Goal: Information Seeking & Learning: Learn about a topic

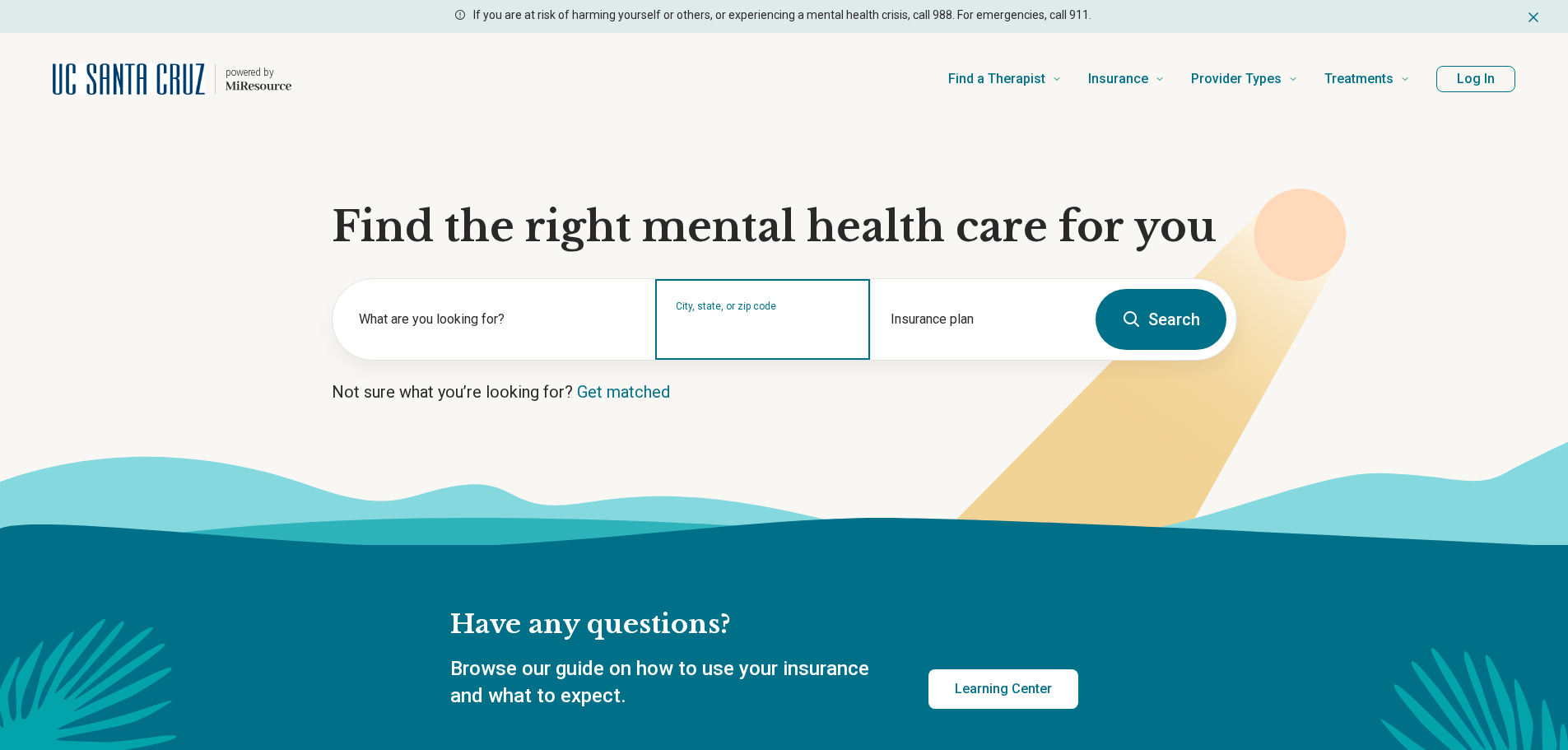
click at [712, 324] on input "City, state, or zip code" at bounding box center [763, 330] width 174 height 20
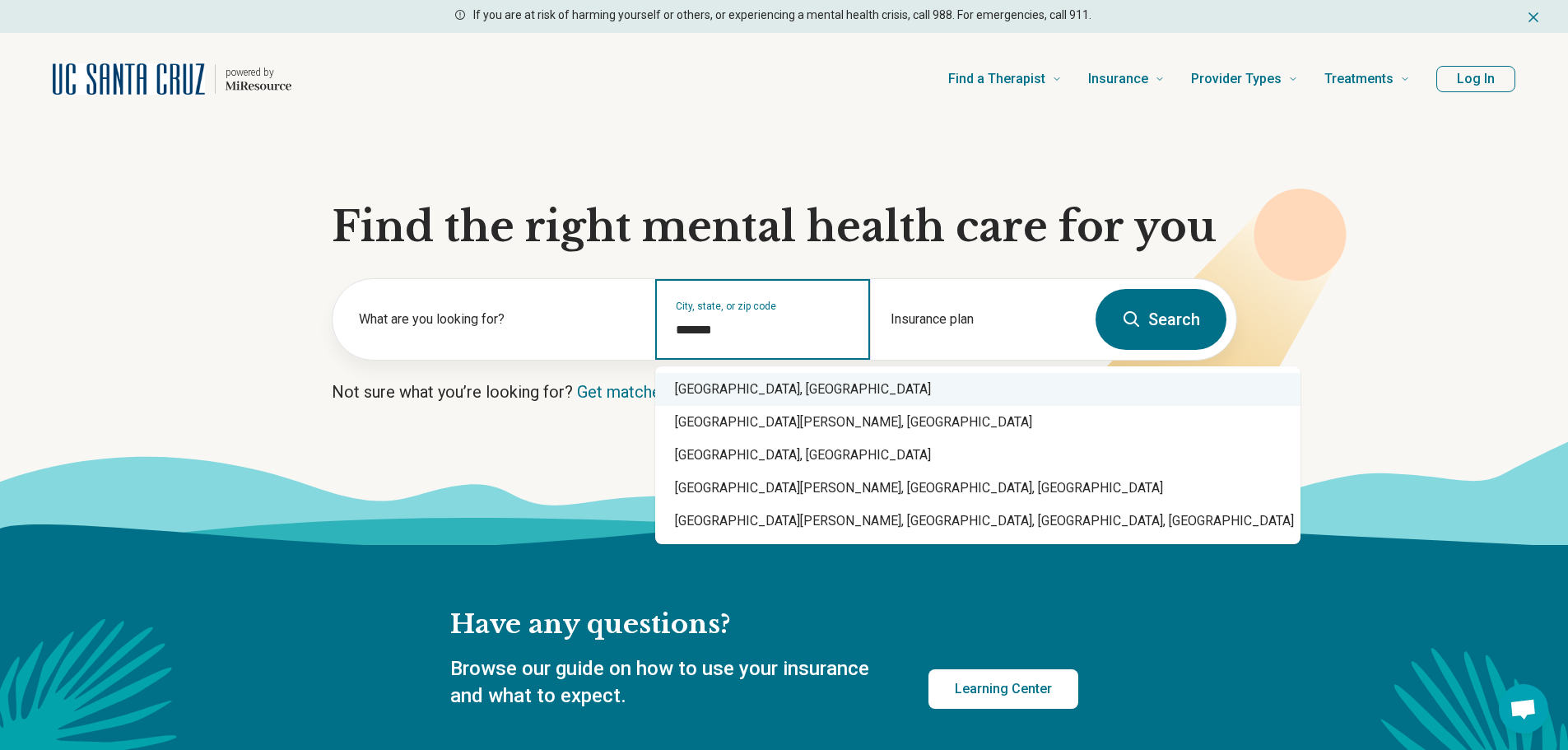
click at [744, 391] on div "Santa Cruz, CA" at bounding box center [978, 390] width 645 height 33
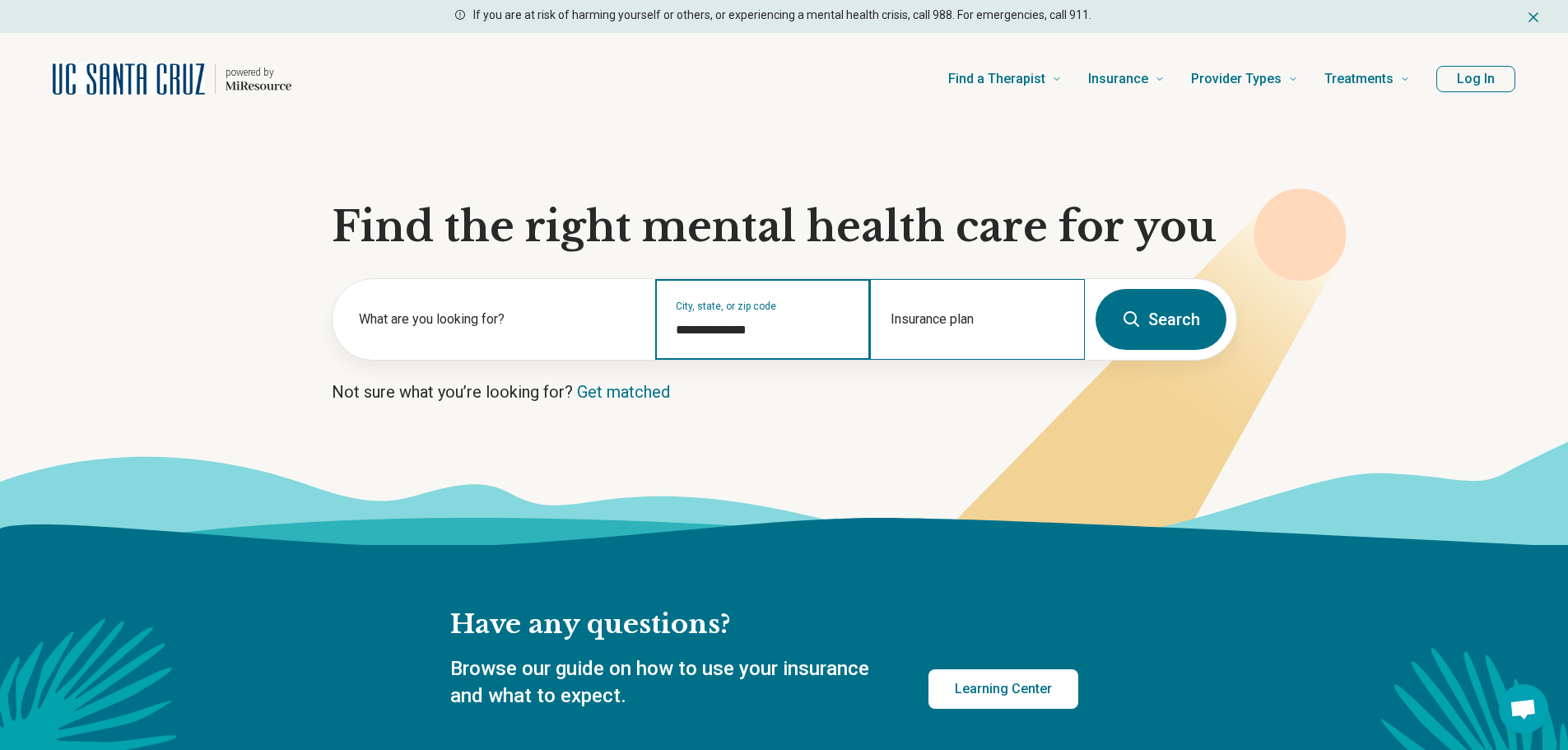
type input "**********"
click at [974, 318] on div "Insurance plan" at bounding box center [978, 319] width 215 height 81
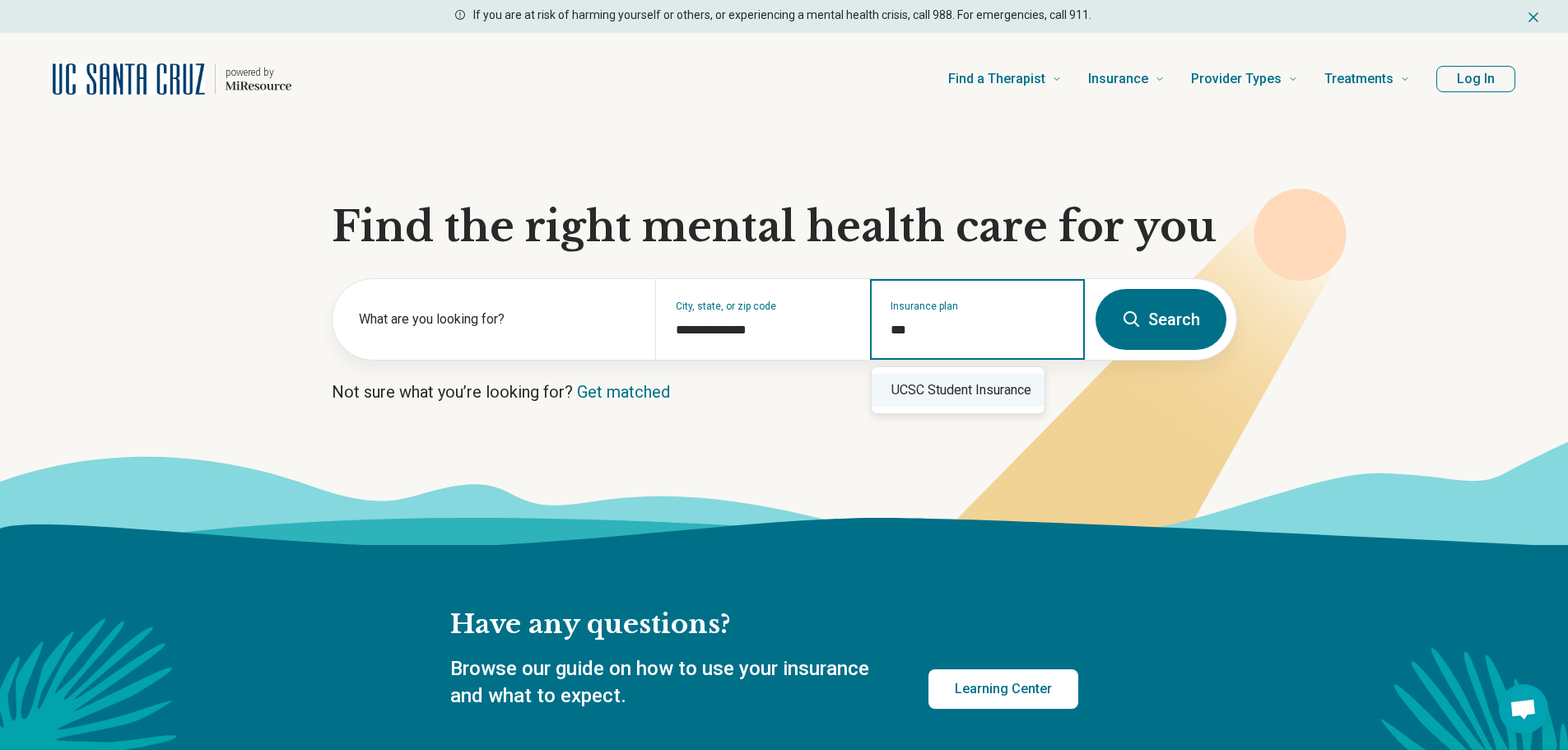
click at [1011, 392] on div "UCSC Student Insurance" at bounding box center [958, 391] width 173 height 33
type input "**********"
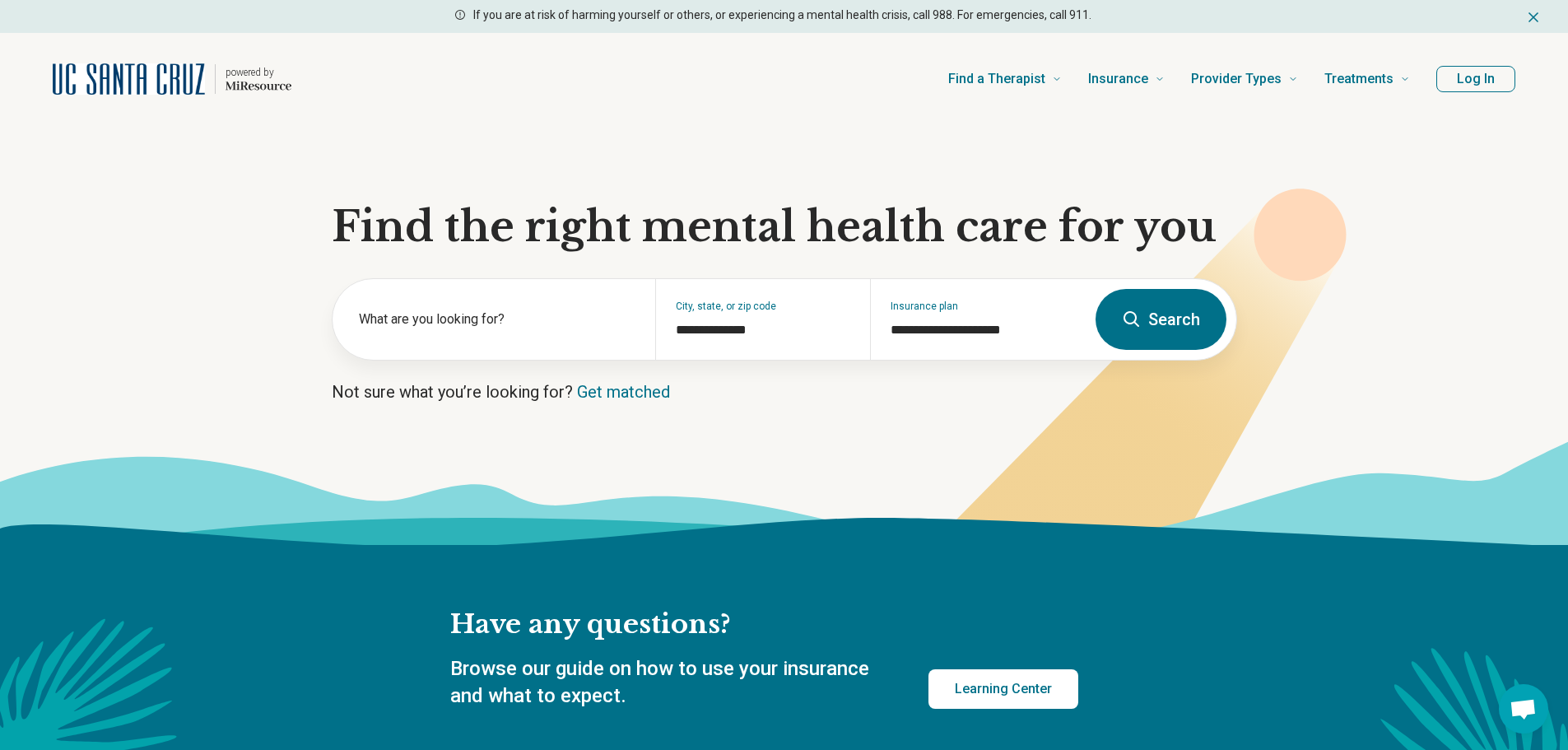
click at [1172, 307] on button "Search" at bounding box center [1162, 319] width 131 height 61
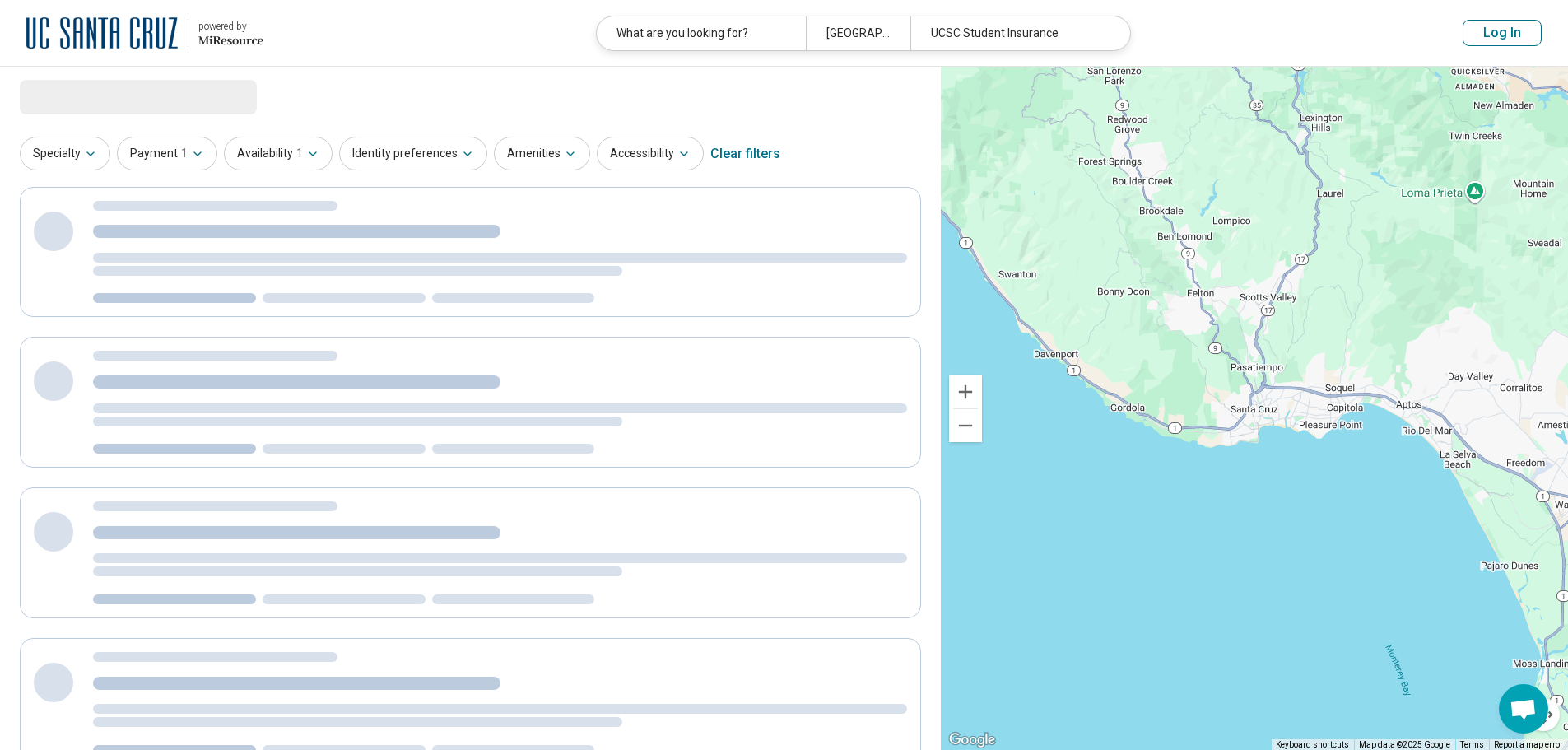
select select "***"
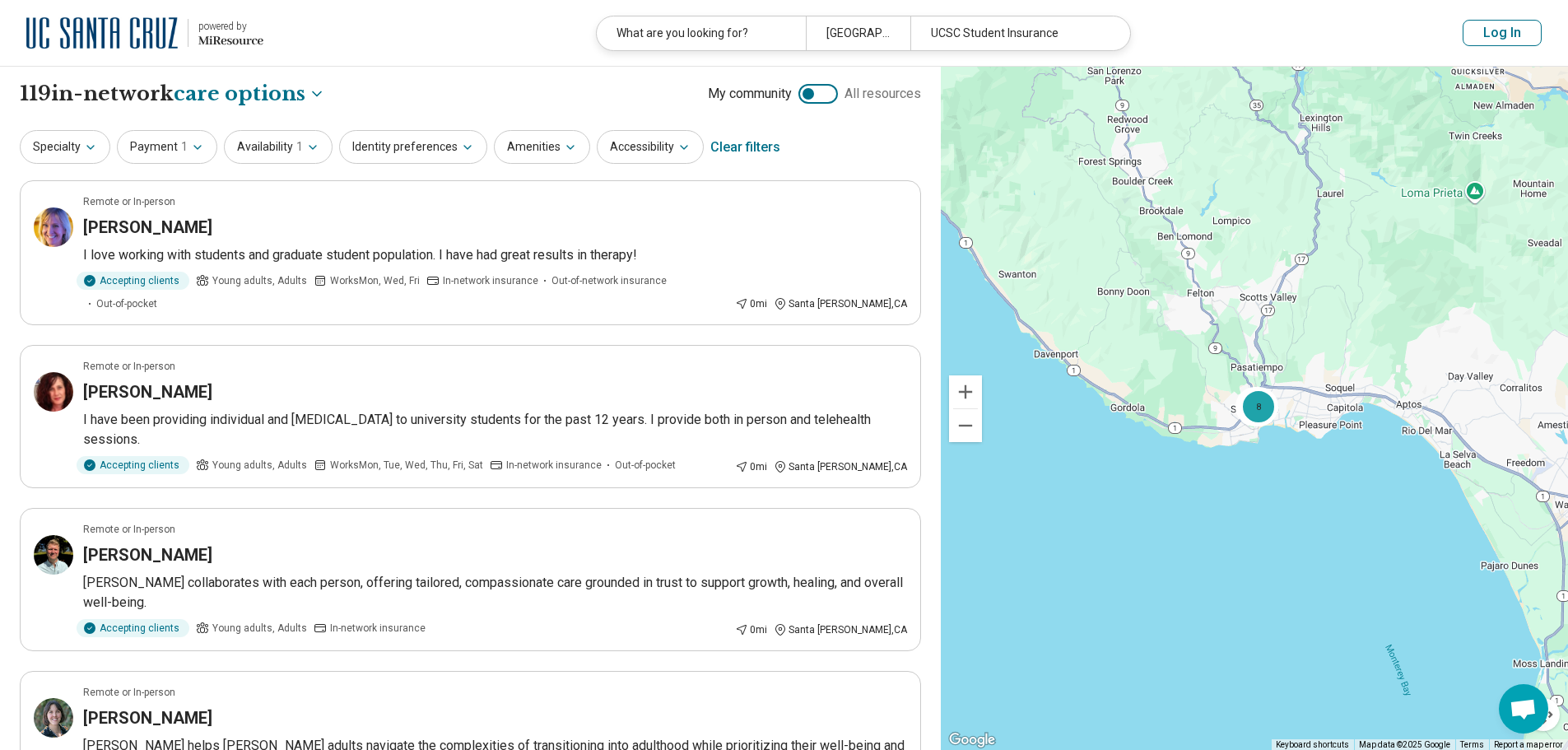
click at [1492, 30] on button "Log In" at bounding box center [1503, 33] width 79 height 26
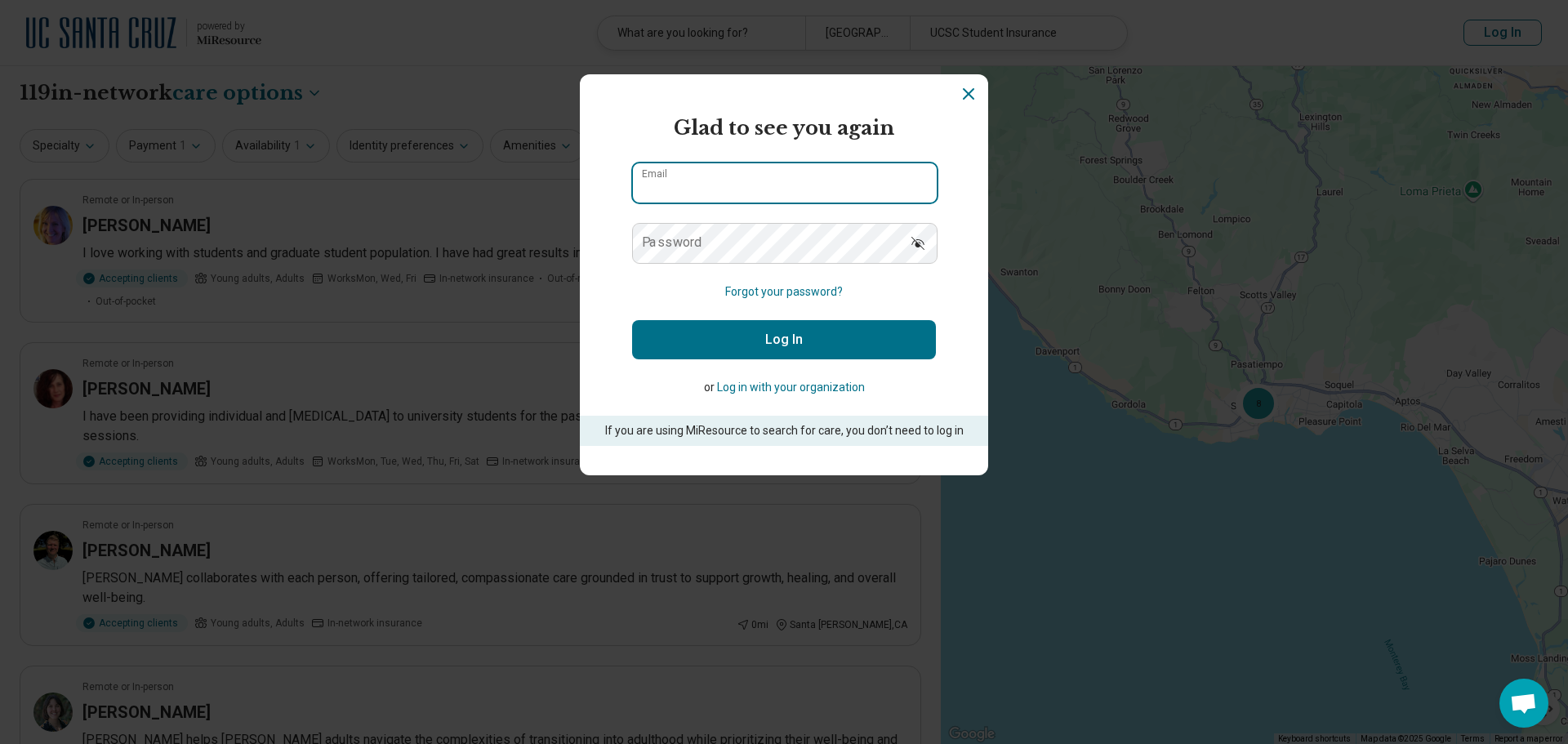
drag, startPoint x: 669, startPoint y: 173, endPoint x: 698, endPoint y: 156, distance: 33.6
click at [669, 172] on input "Email" at bounding box center [784, 183] width 304 height 39
click at [726, 189] on input "*******" at bounding box center [784, 183] width 304 height 39
type input "**********"
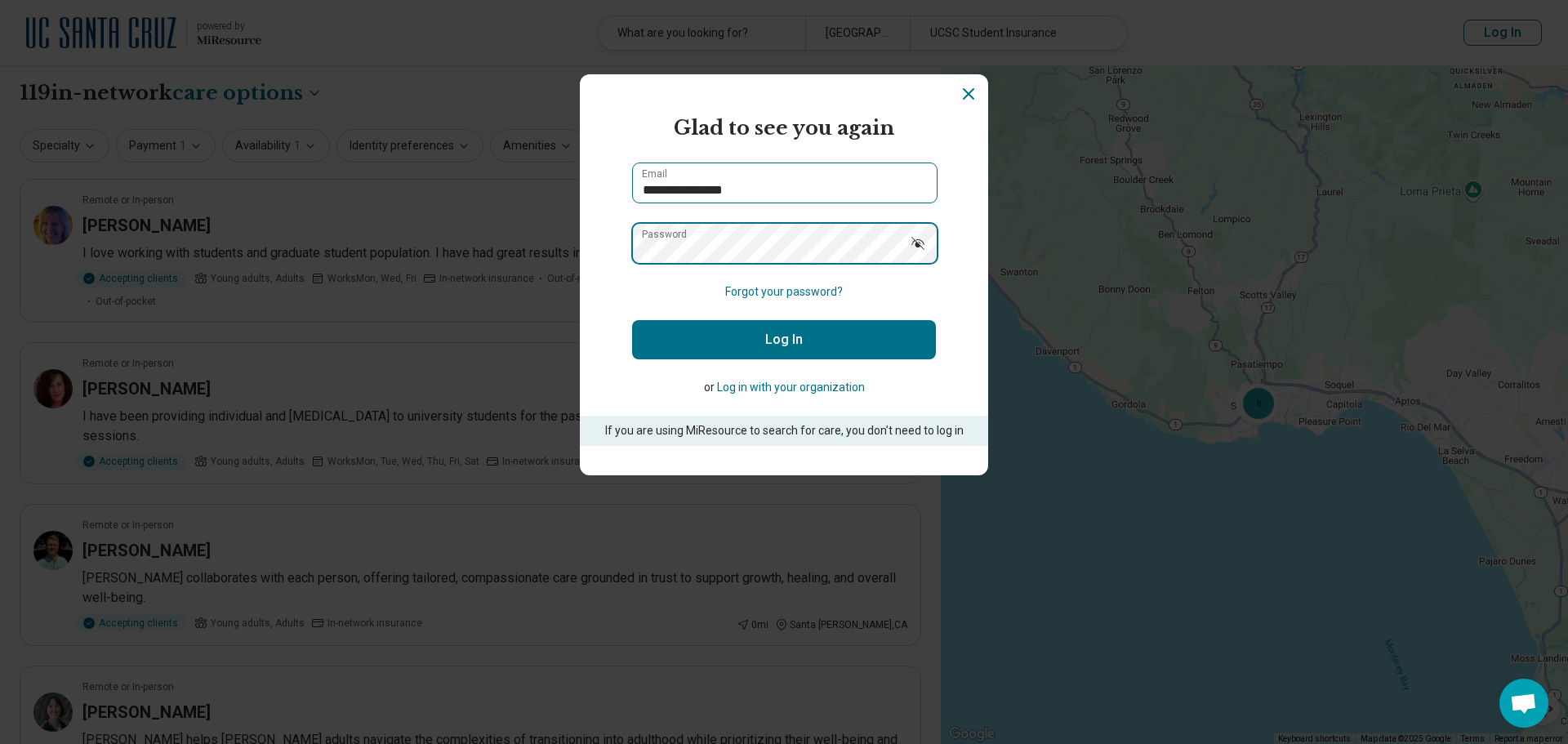
click at [632, 320] on button "Log In" at bounding box center [784, 339] width 304 height 39
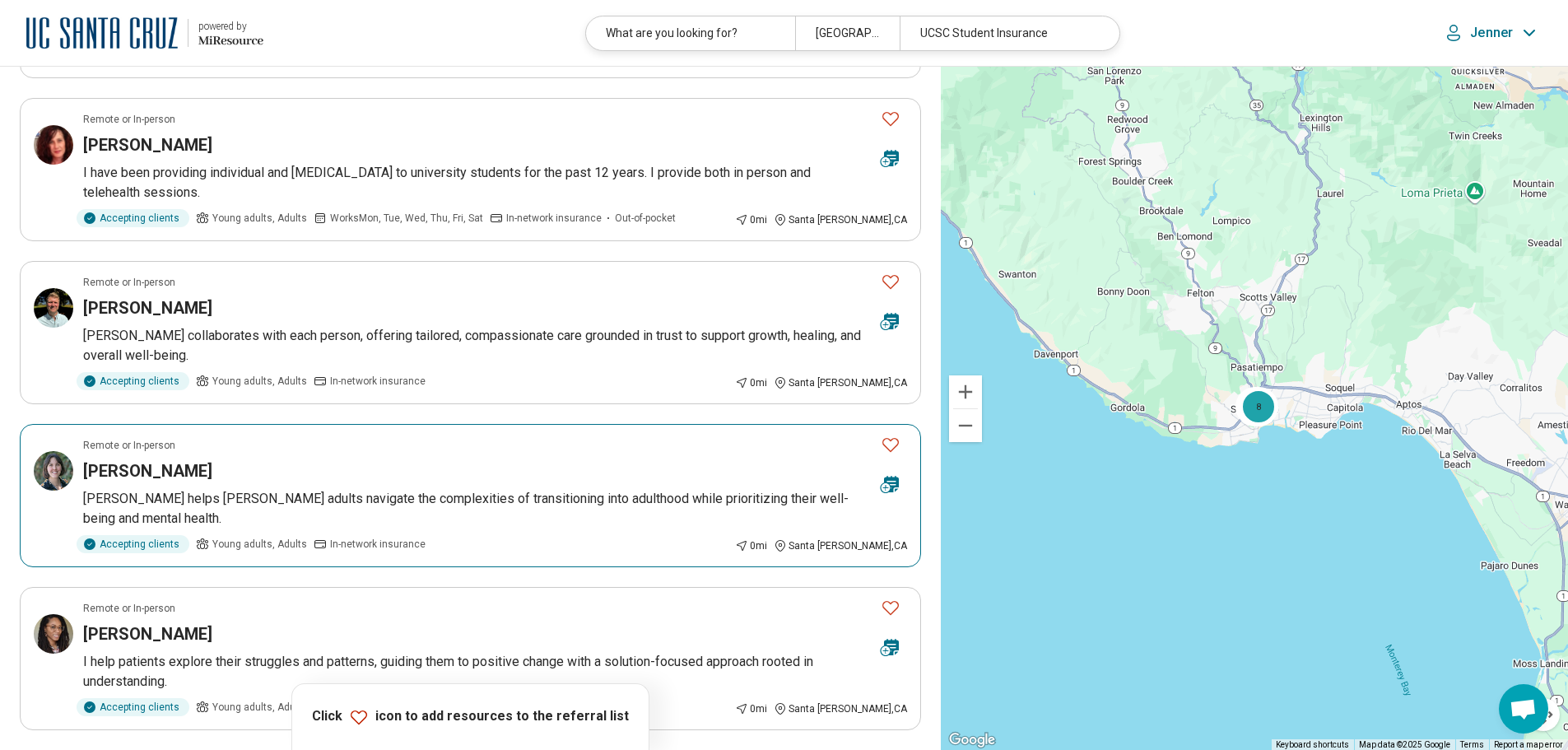
scroll to position [494, 0]
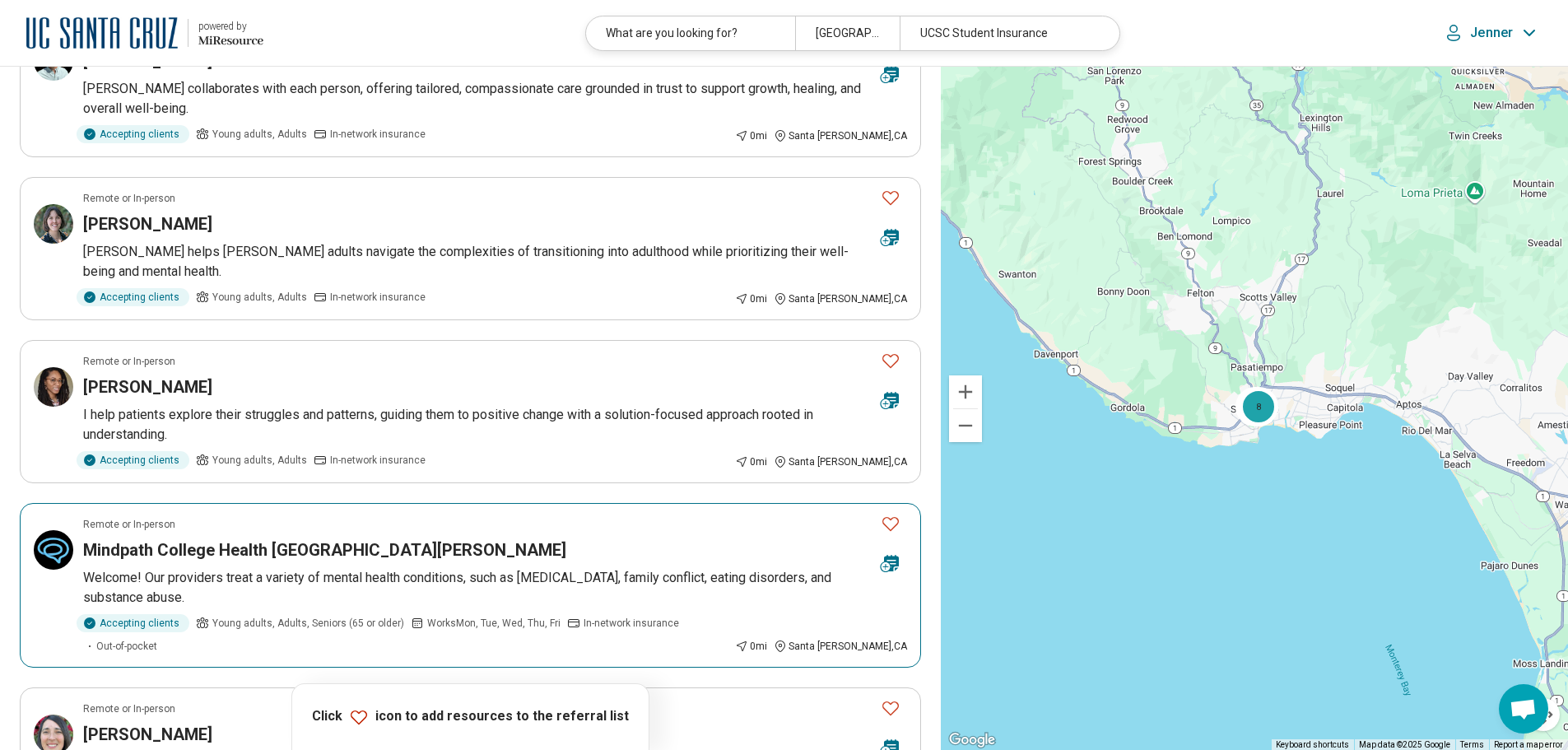
click at [890, 514] on icon "Favorite" at bounding box center [890, 523] width 20 height 20
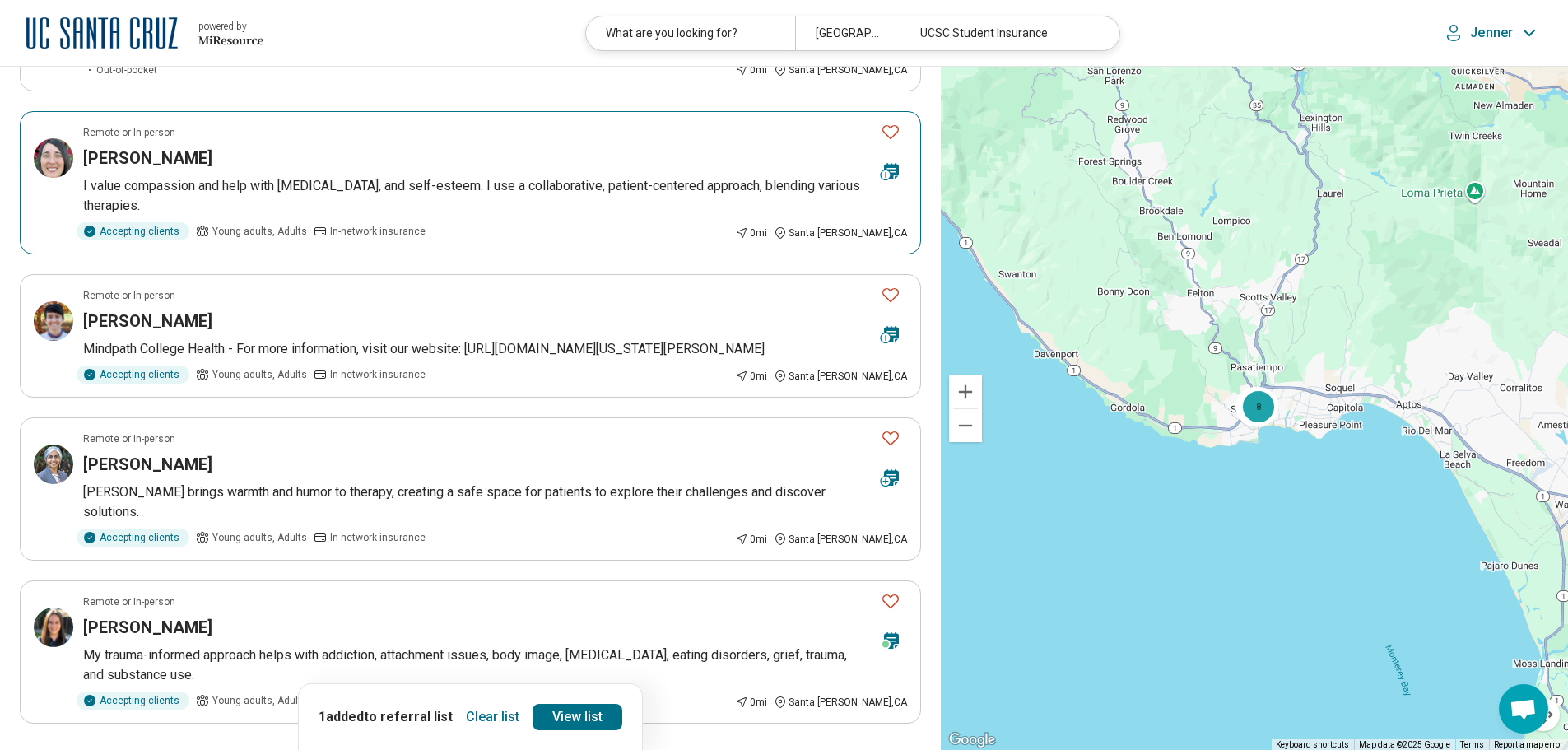
scroll to position [1153, 0]
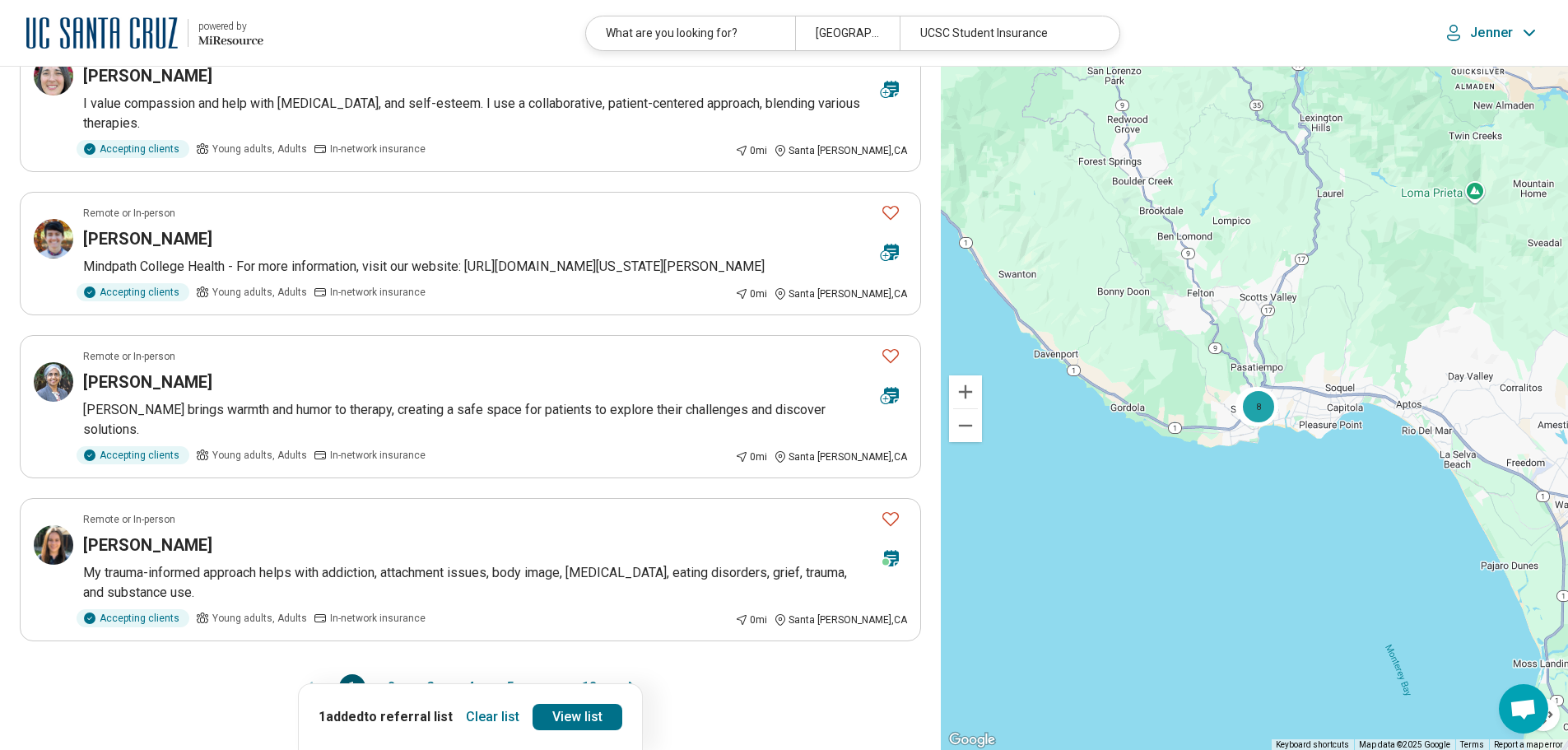
click at [629, 678] on icon "Next page" at bounding box center [632, 687] width 20 height 20
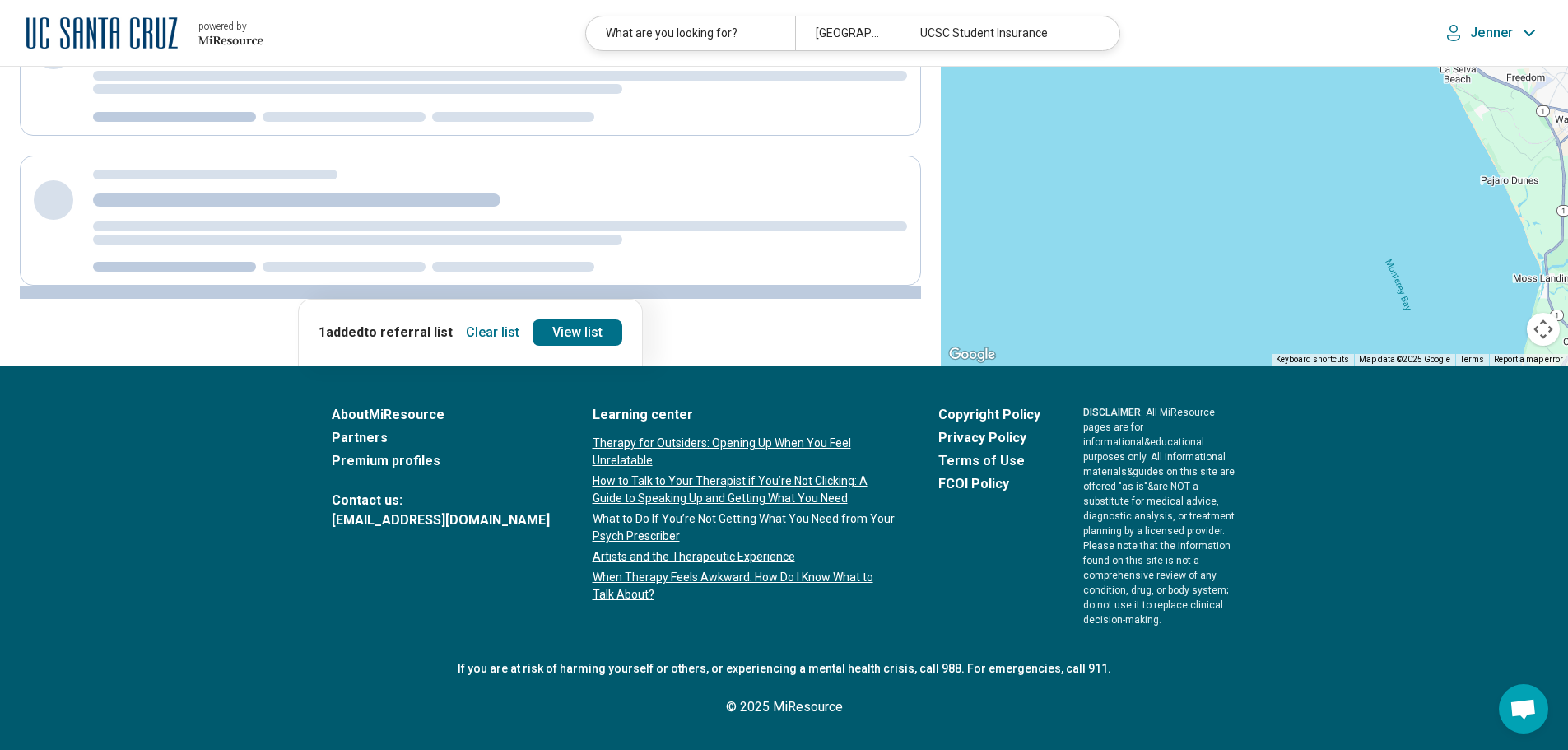
scroll to position [0, 0]
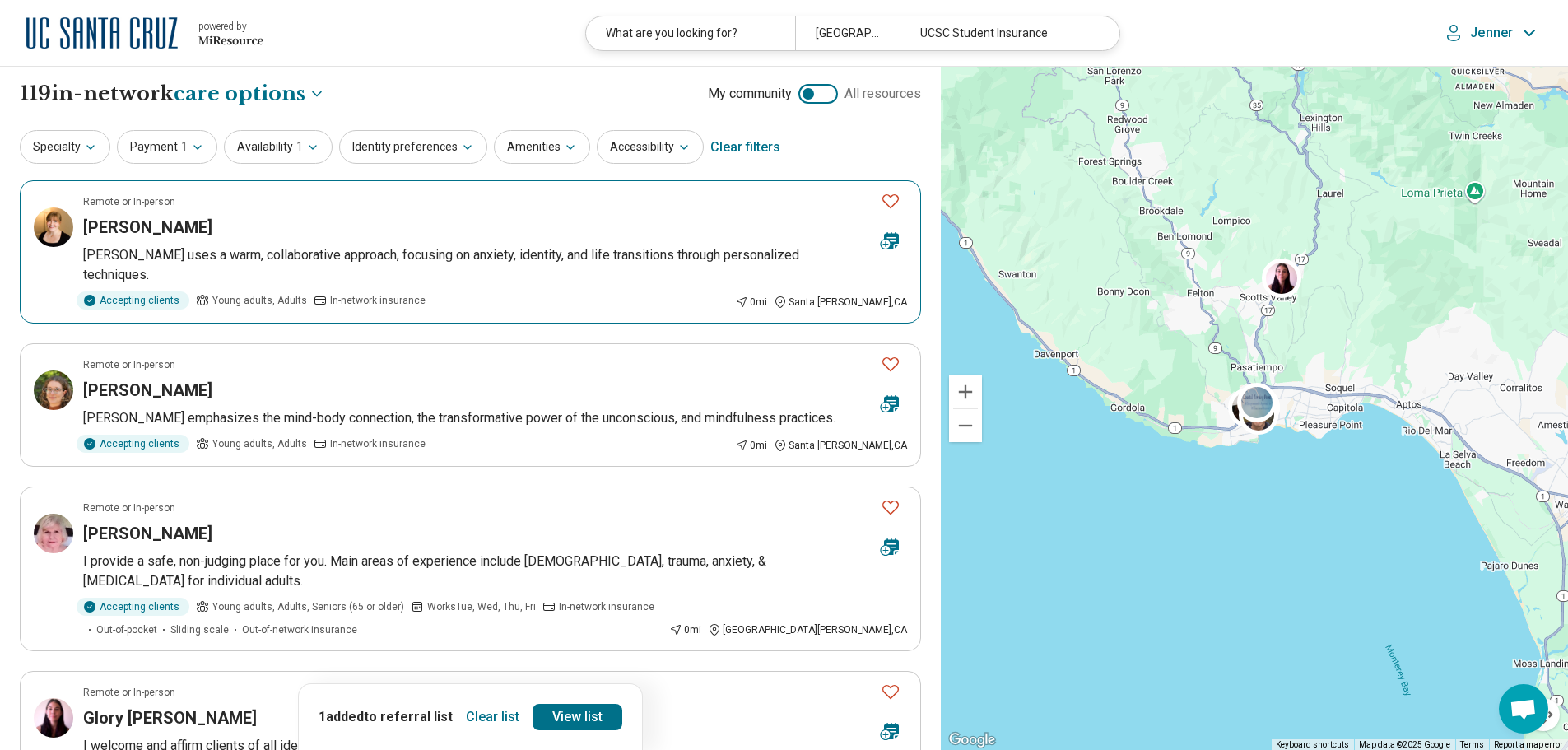
click at [455, 218] on div "Caitlin Carnegie" at bounding box center [475, 227] width 785 height 23
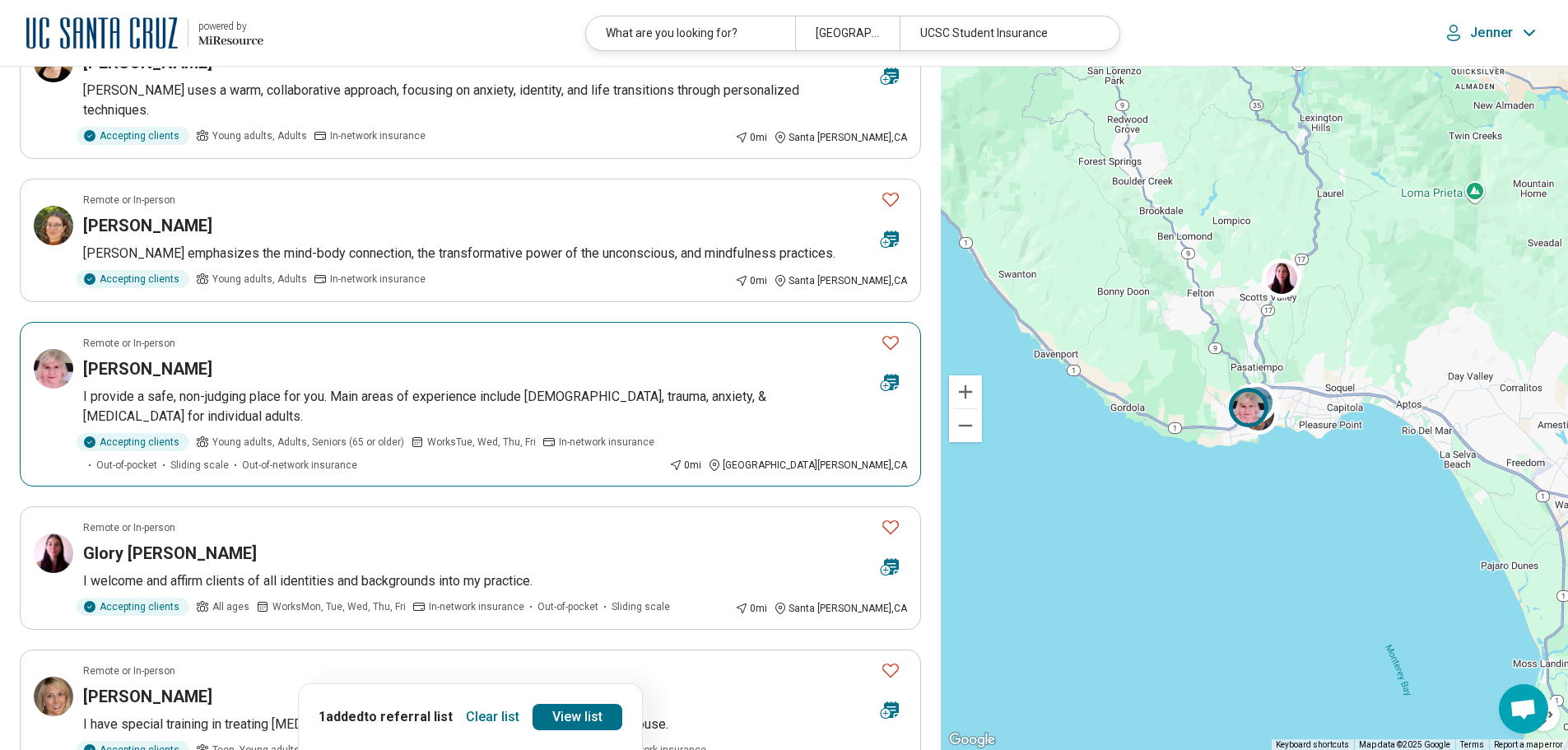
scroll to position [330, 0]
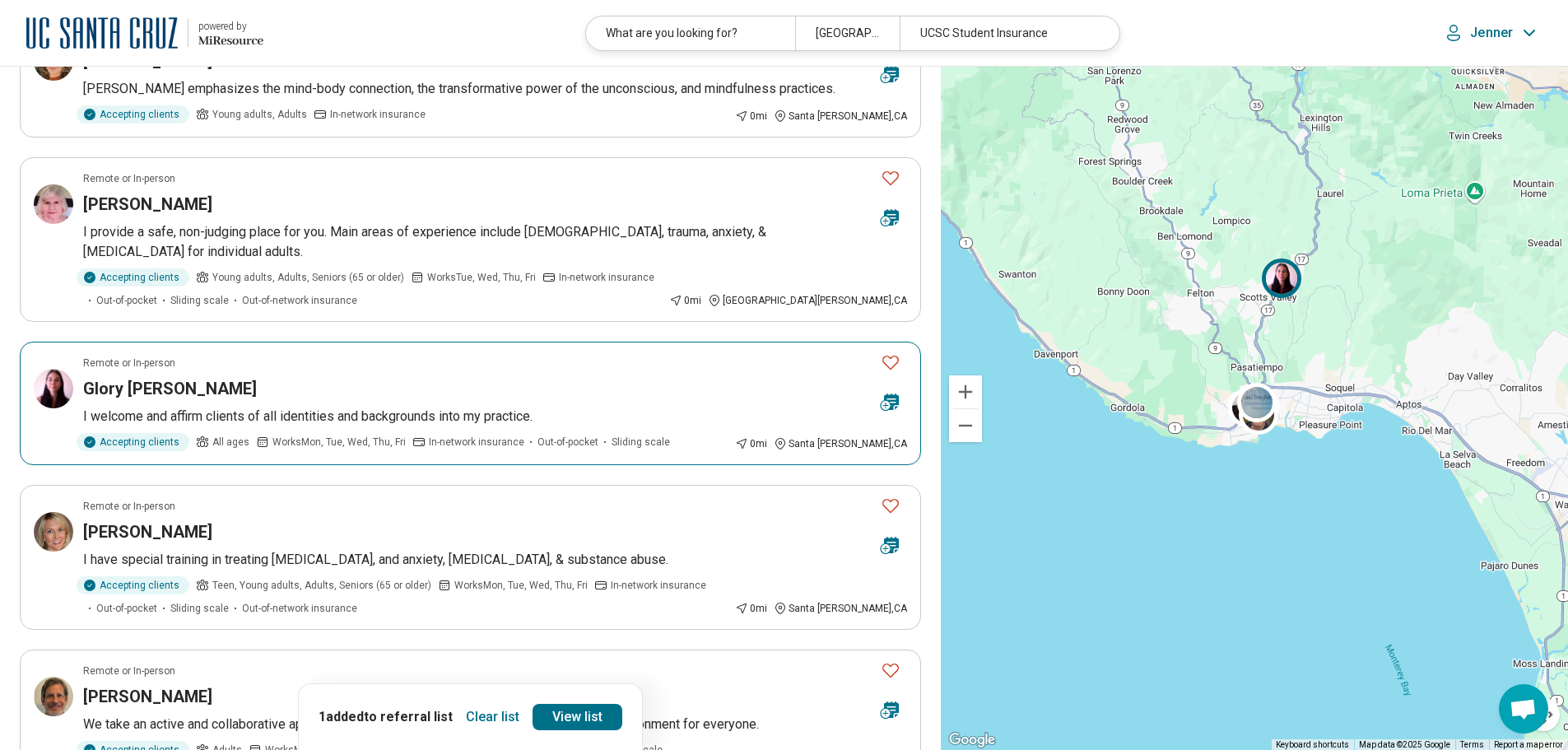
click at [464, 354] on article "Remote or In-person Glory Kubicek I welcome and affirm clients of all identitie…" at bounding box center [471, 404] width 902 height 124
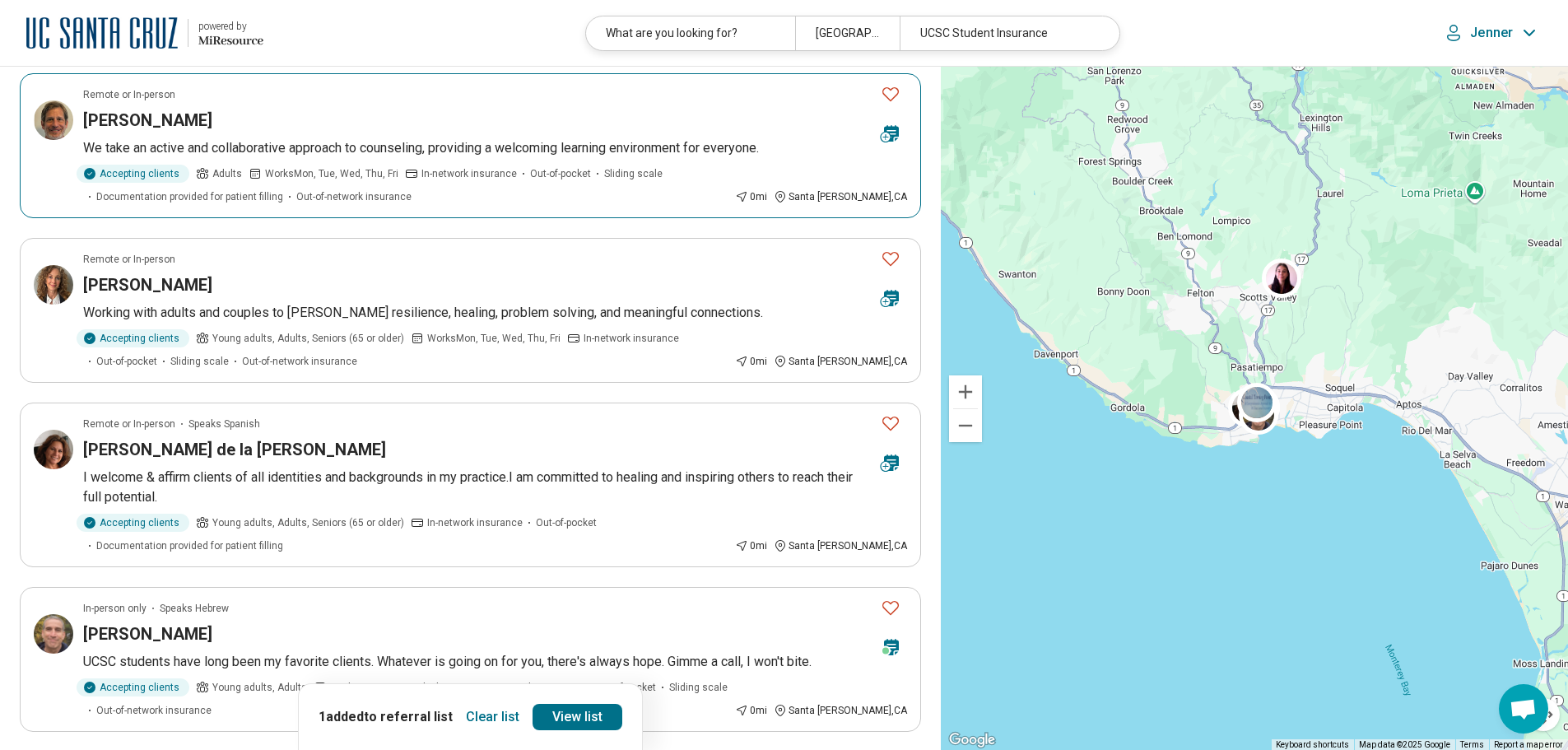
scroll to position [1070, 0]
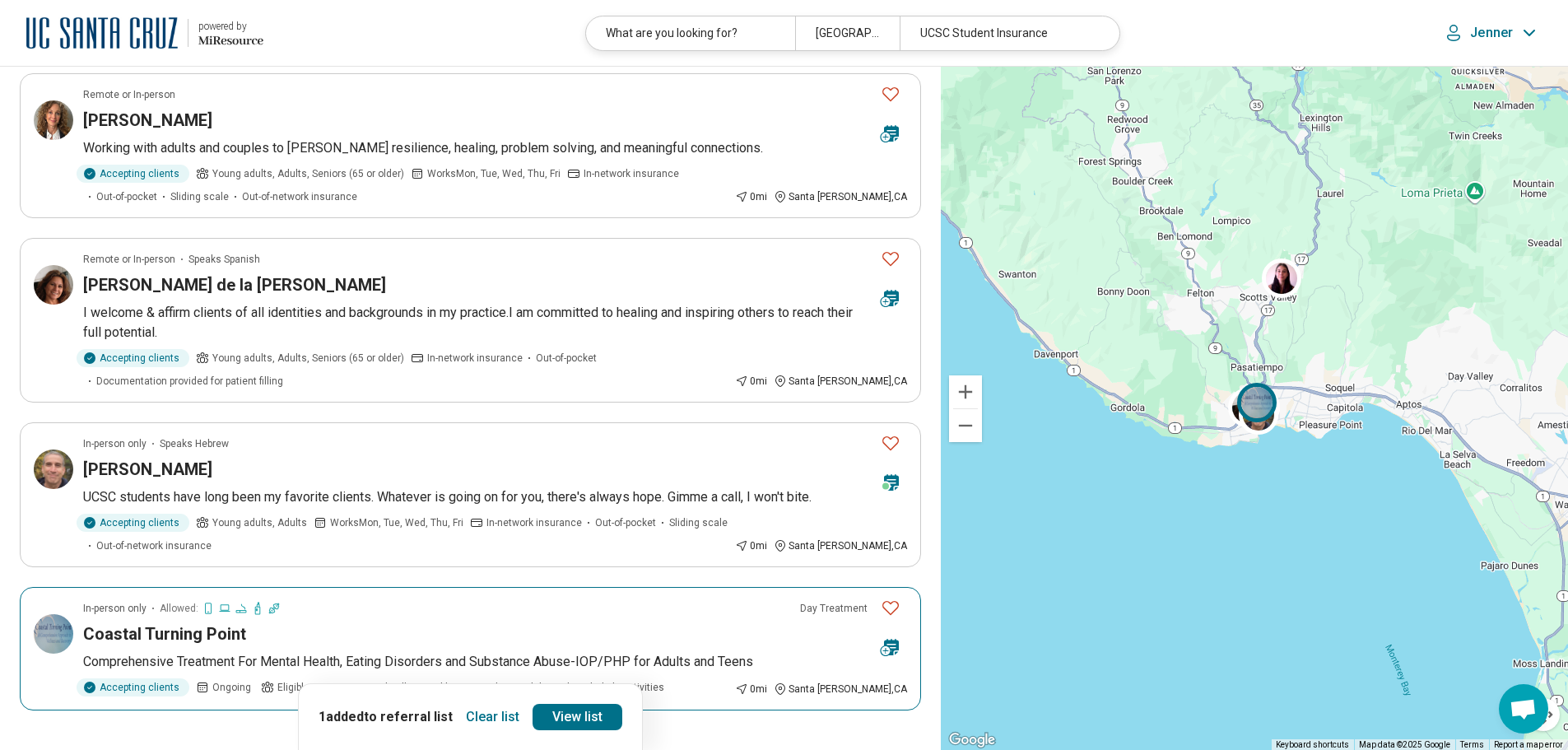
click at [888, 597] on icon "Favorite" at bounding box center [890, 607] width 20 height 20
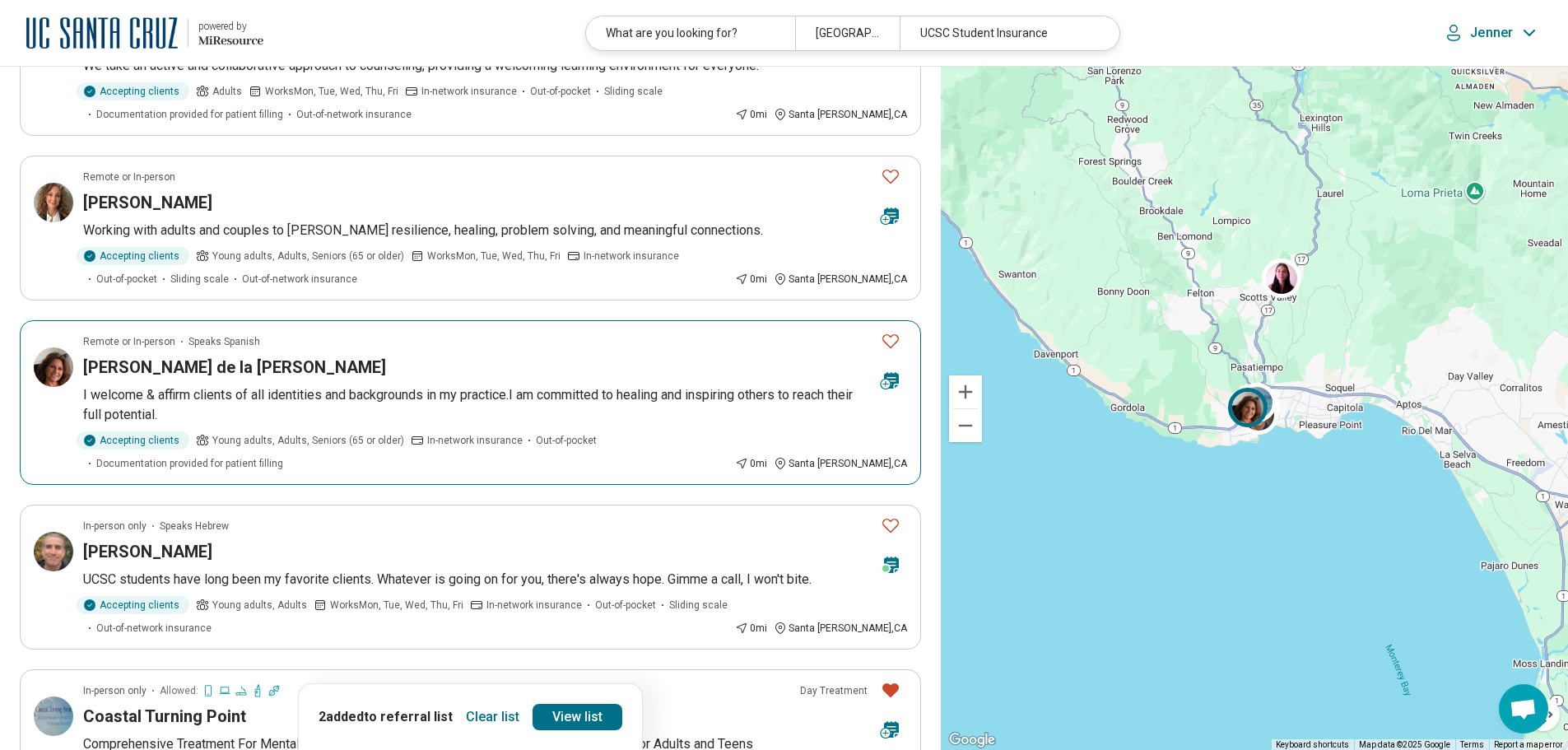
click at [891, 331] on icon "Favorite" at bounding box center [890, 341] width 20 height 20
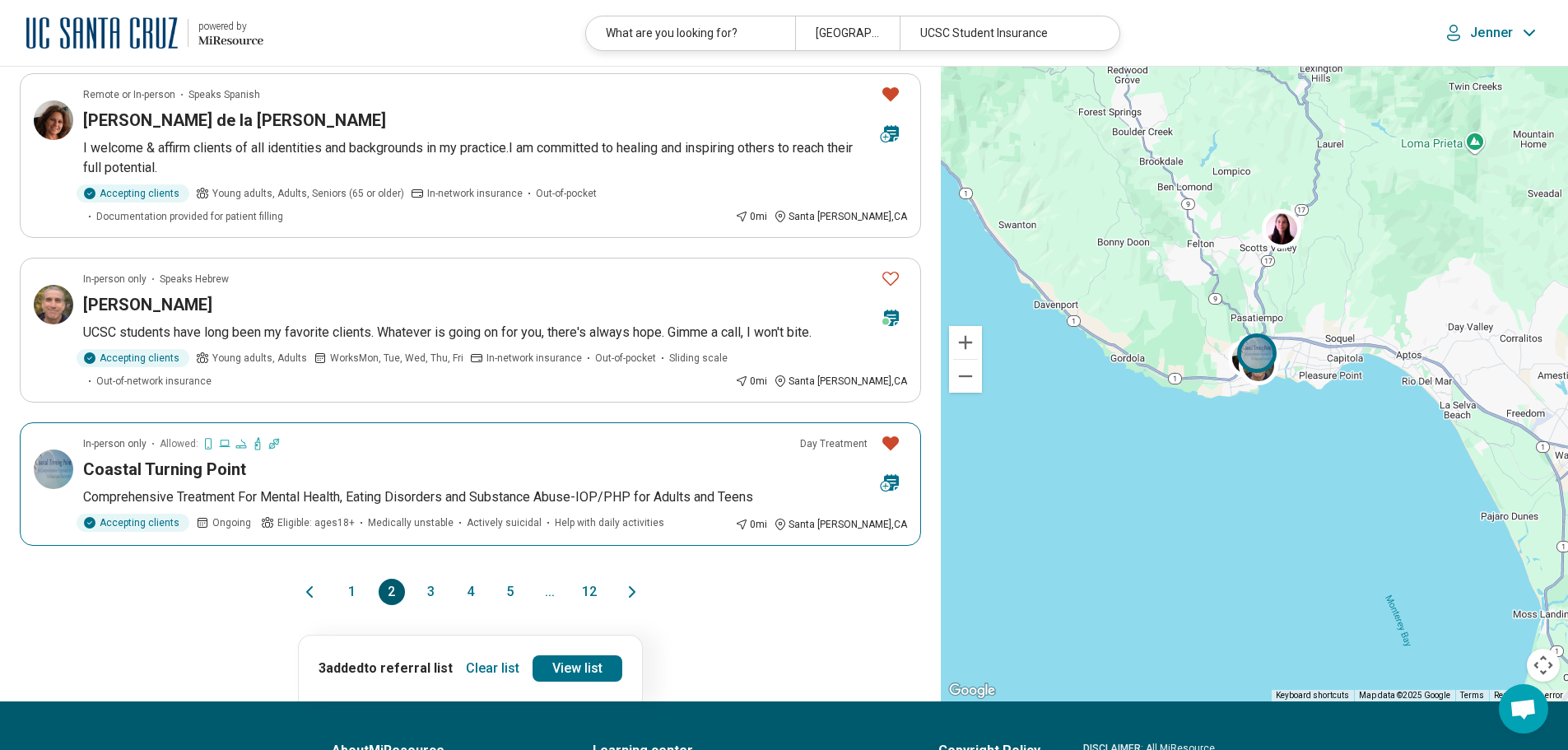
scroll to position [1318, 0]
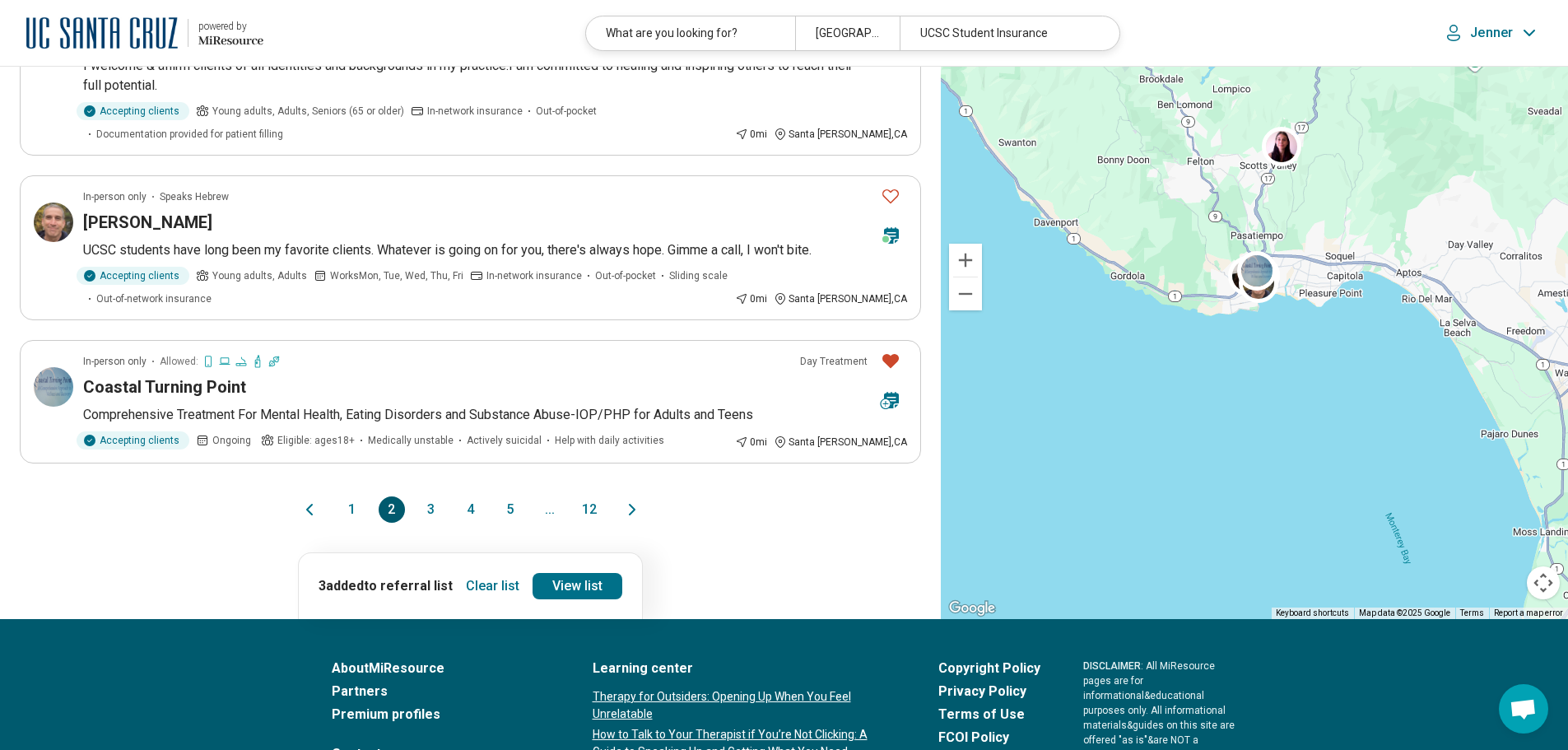
click at [632, 505] on icon "Next page" at bounding box center [632, 509] width 5 height 10
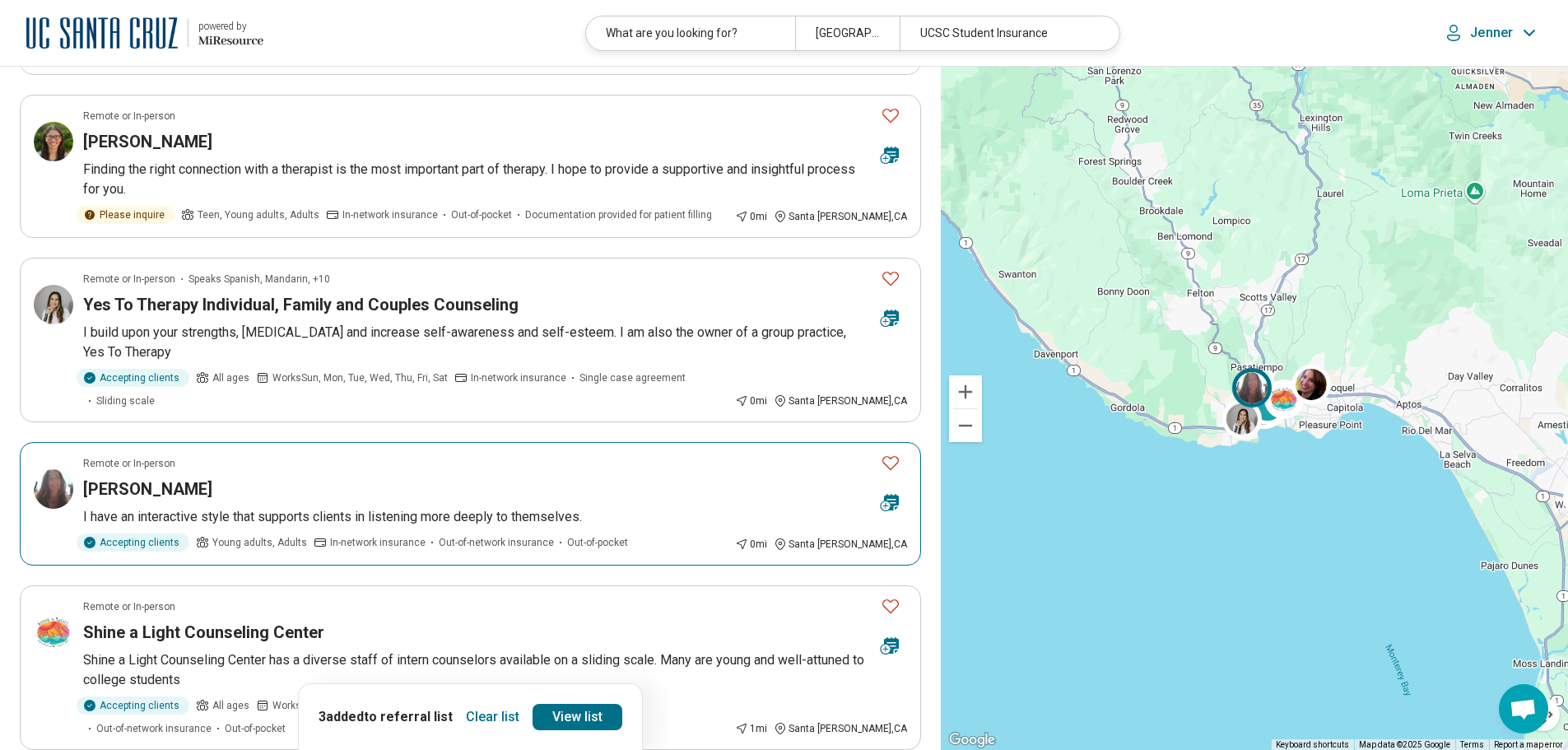
scroll to position [988, 0]
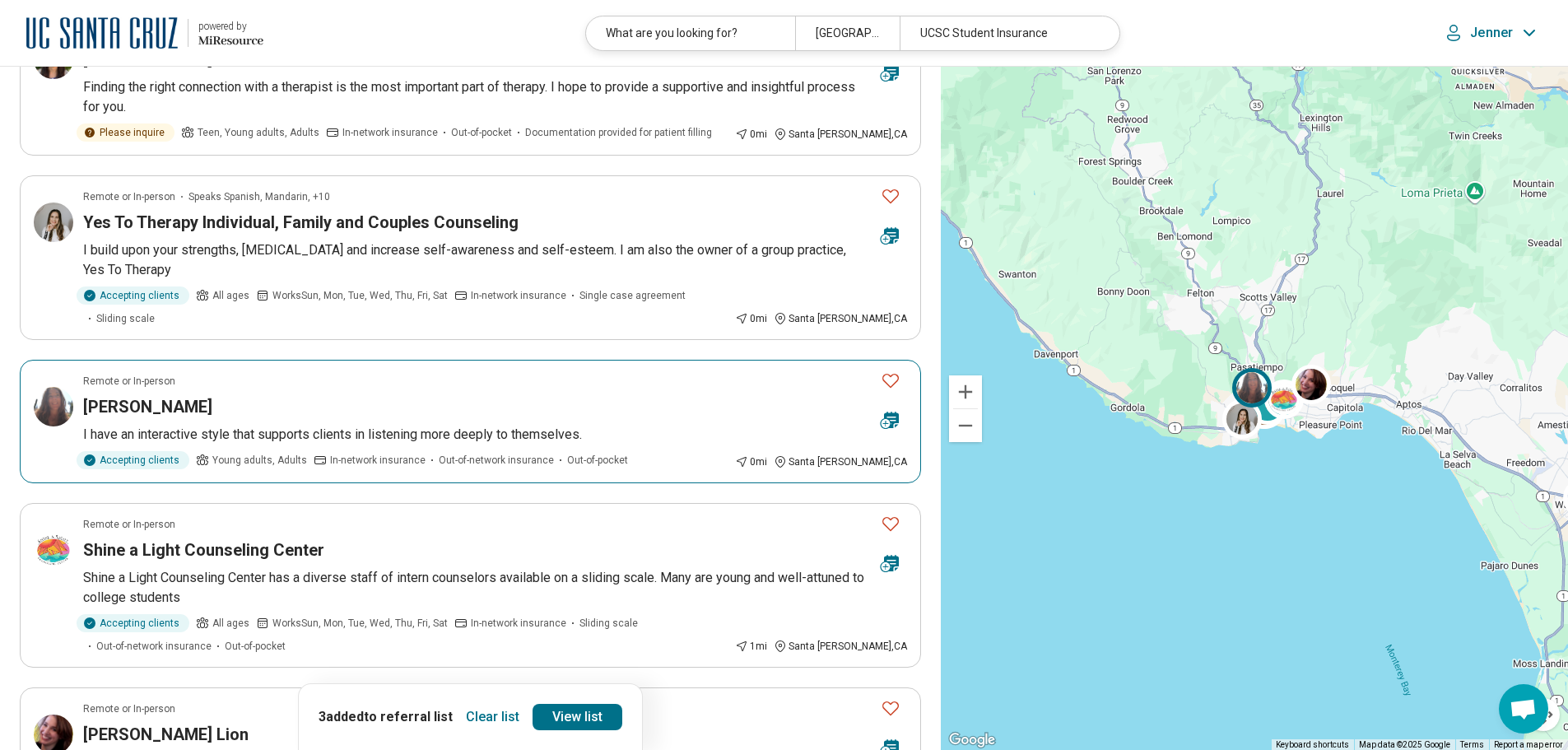
click at [891, 378] on icon "Favorite" at bounding box center [890, 380] width 20 height 20
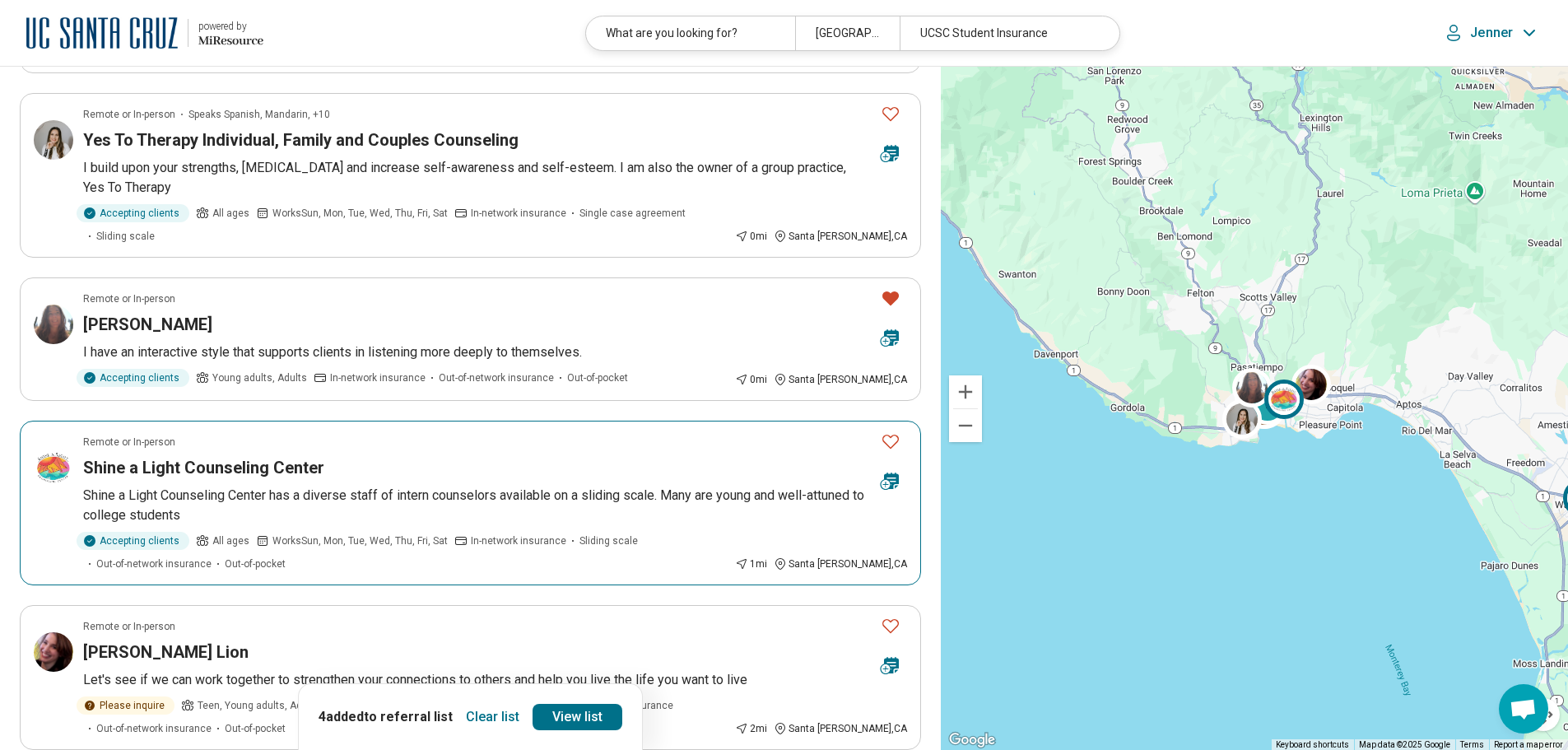
scroll to position [1235, 0]
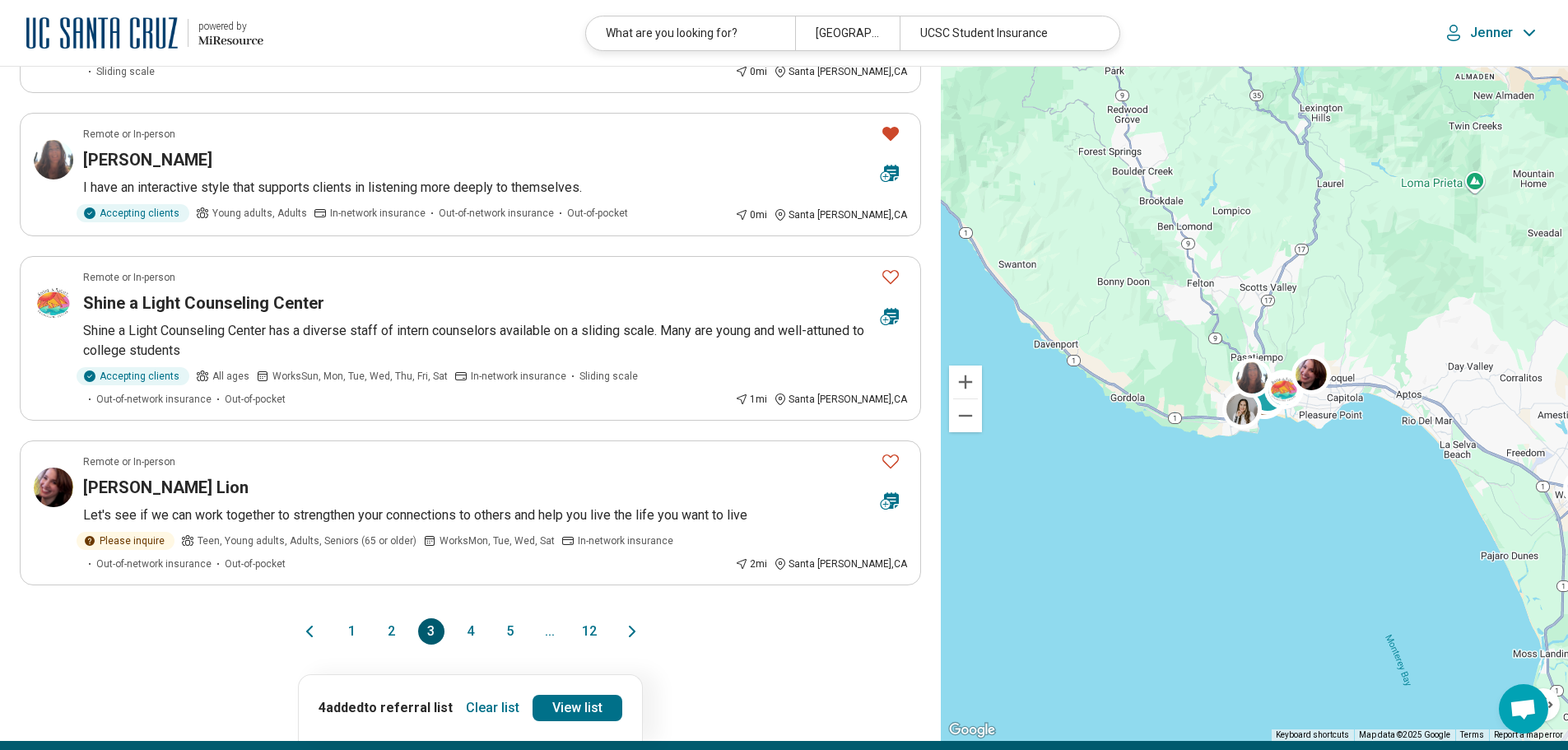
click at [630, 632] on icon "Next page" at bounding box center [632, 631] width 20 height 20
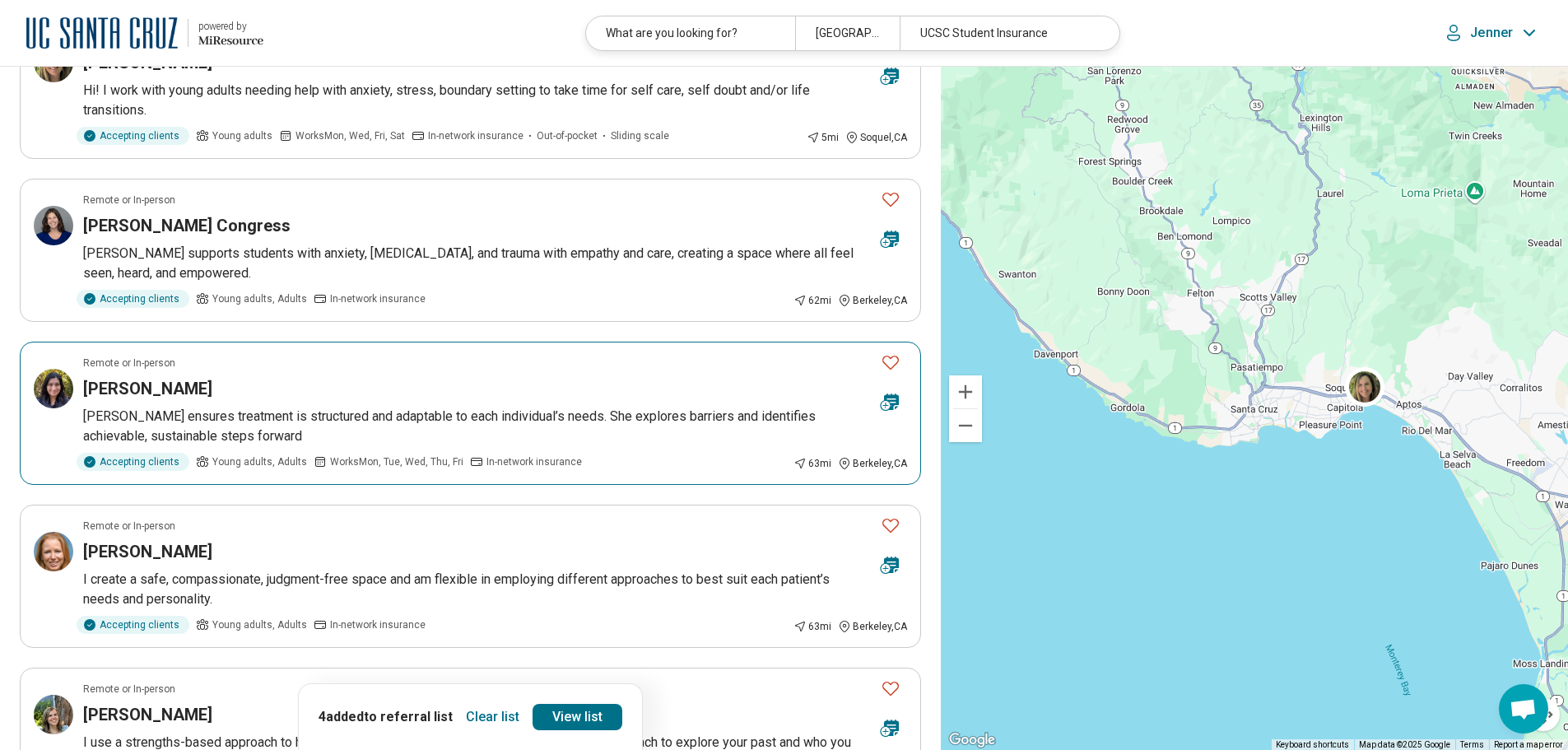
scroll to position [0, 0]
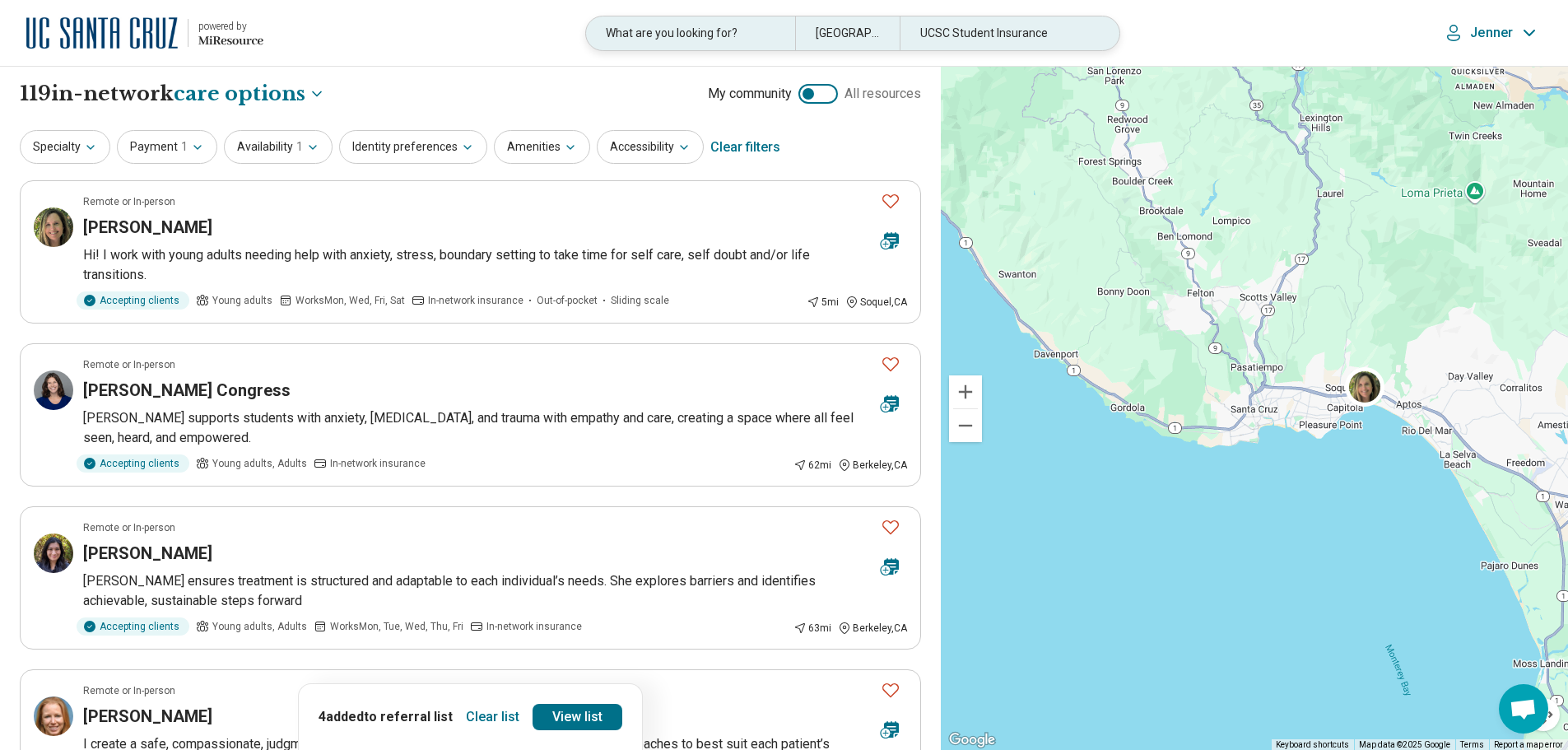
click at [644, 35] on div "What are you looking for?" at bounding box center [691, 33] width 209 height 34
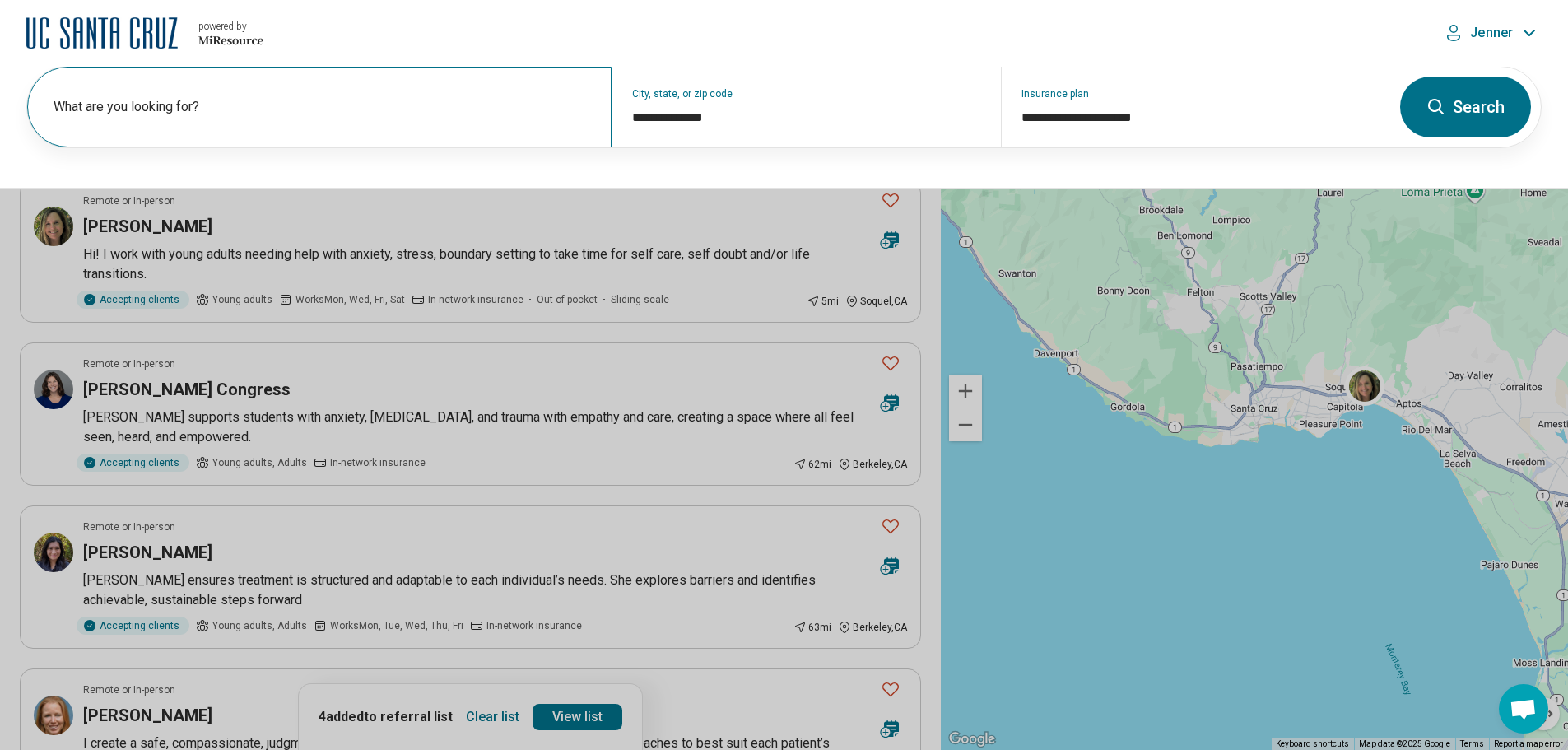
click at [297, 116] on label "What are you looking for?" at bounding box center [322, 106] width 538 height 20
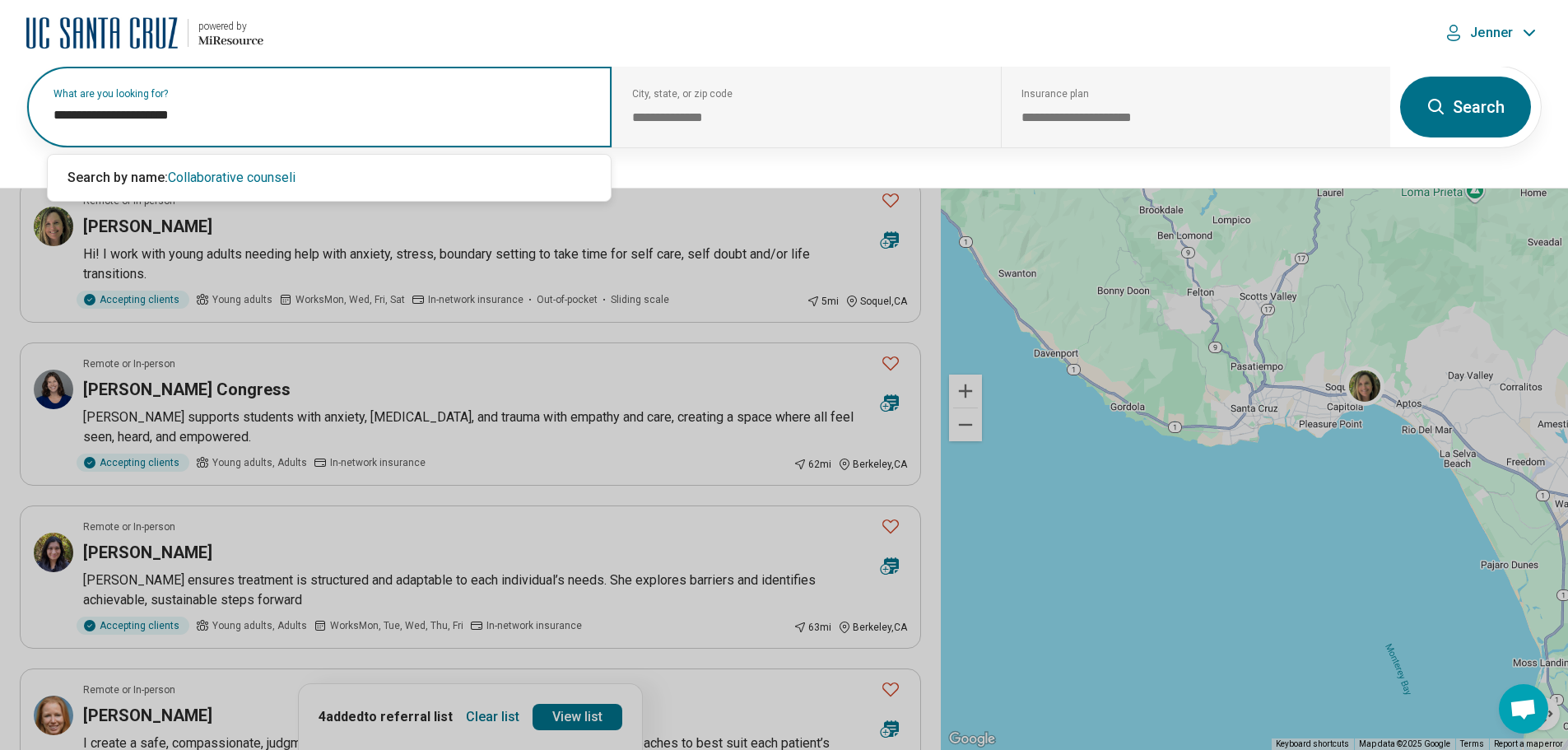
type input "**********"
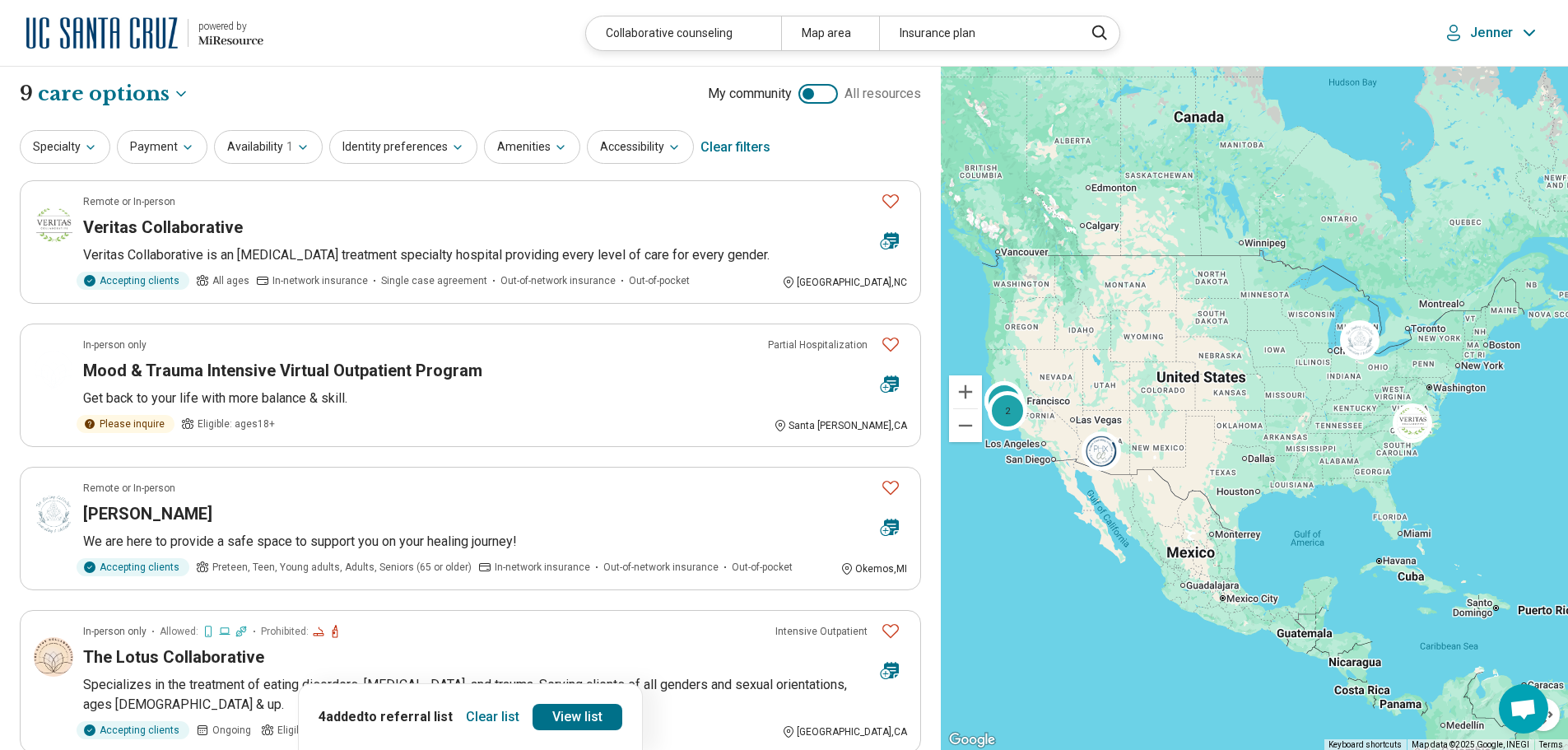
click at [106, 42] on img at bounding box center [102, 32] width 152 height 39
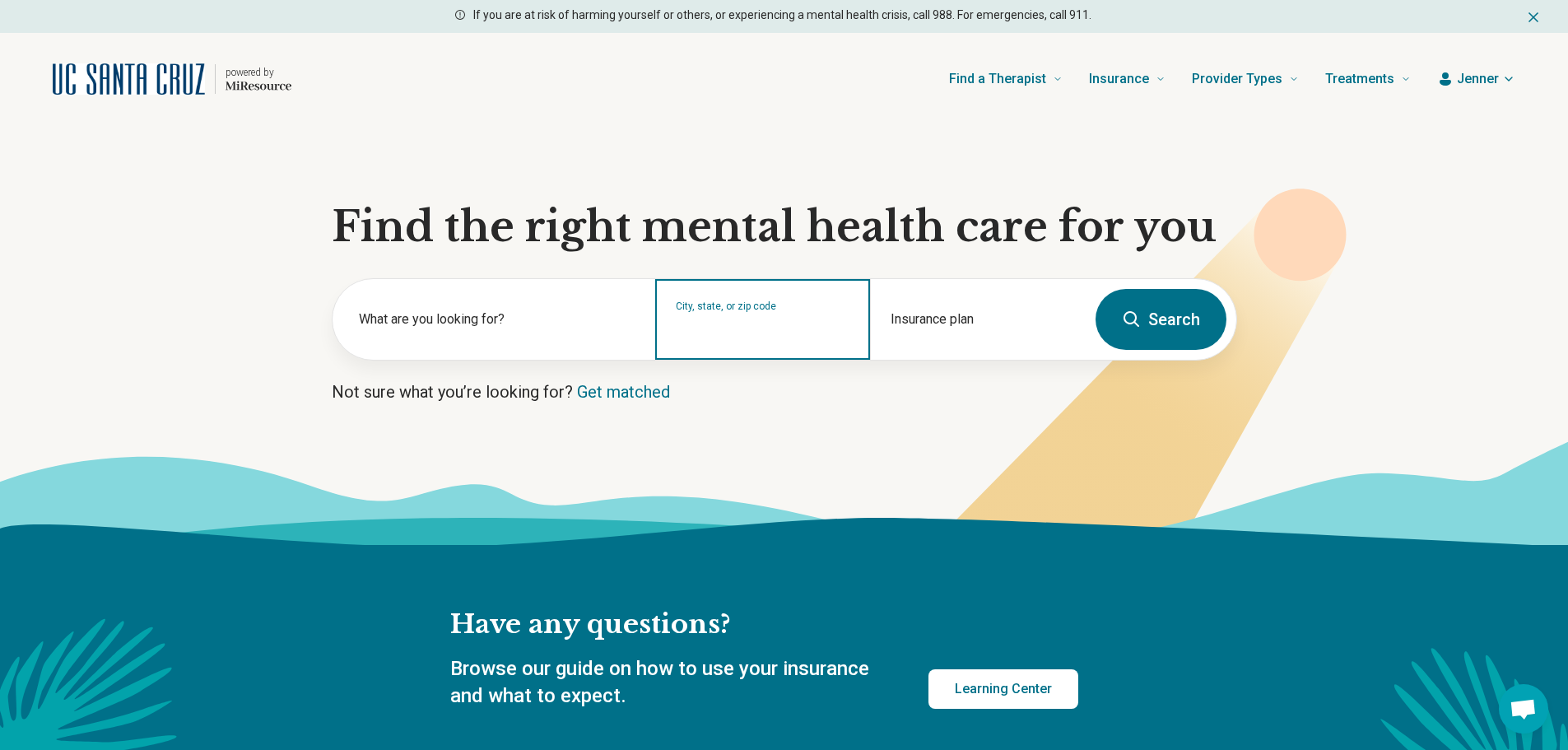
click at [720, 329] on input "City, state, or zip code" at bounding box center [763, 330] width 174 height 20
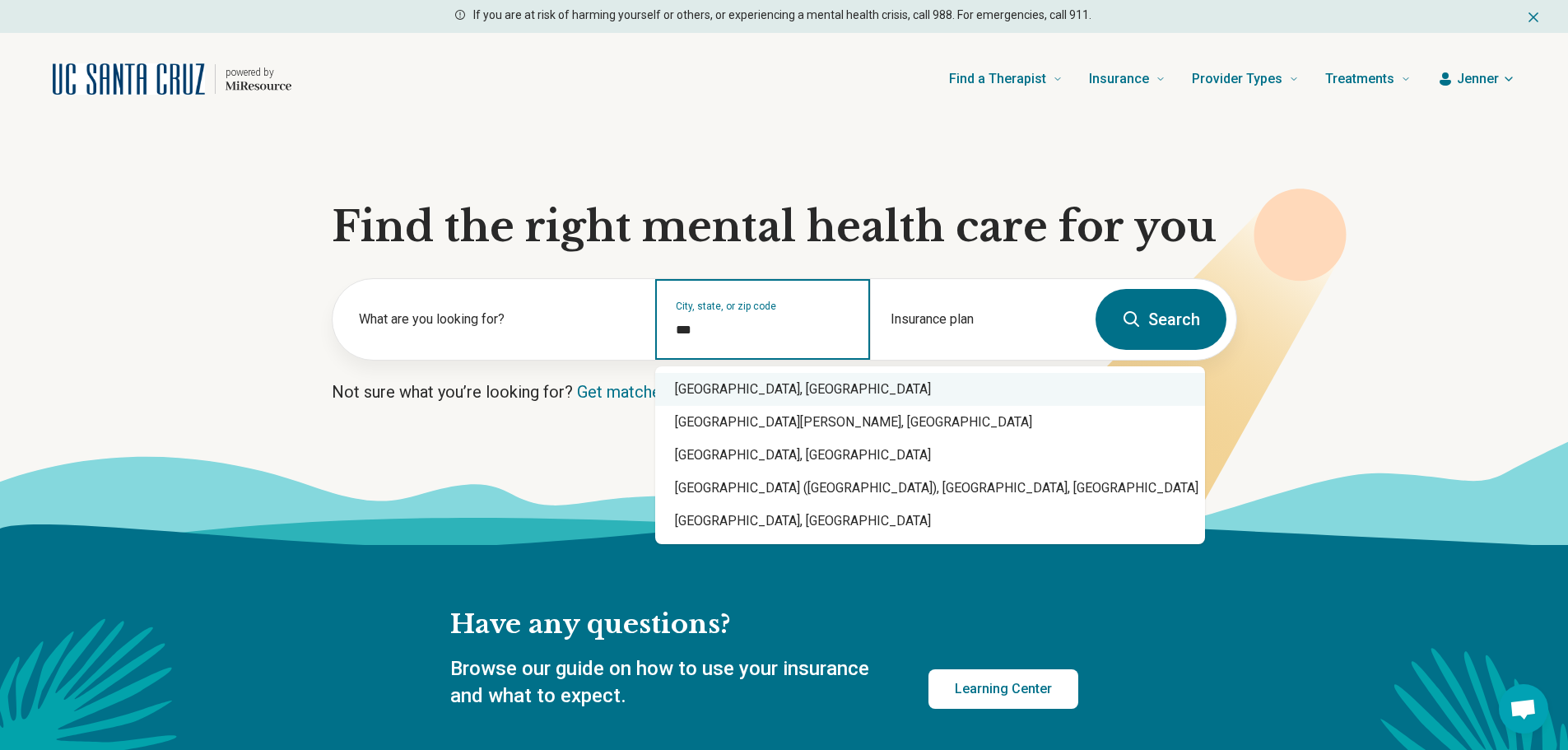
click at [734, 382] on div "Santa Cruz, CA" at bounding box center [930, 390] width 550 height 33
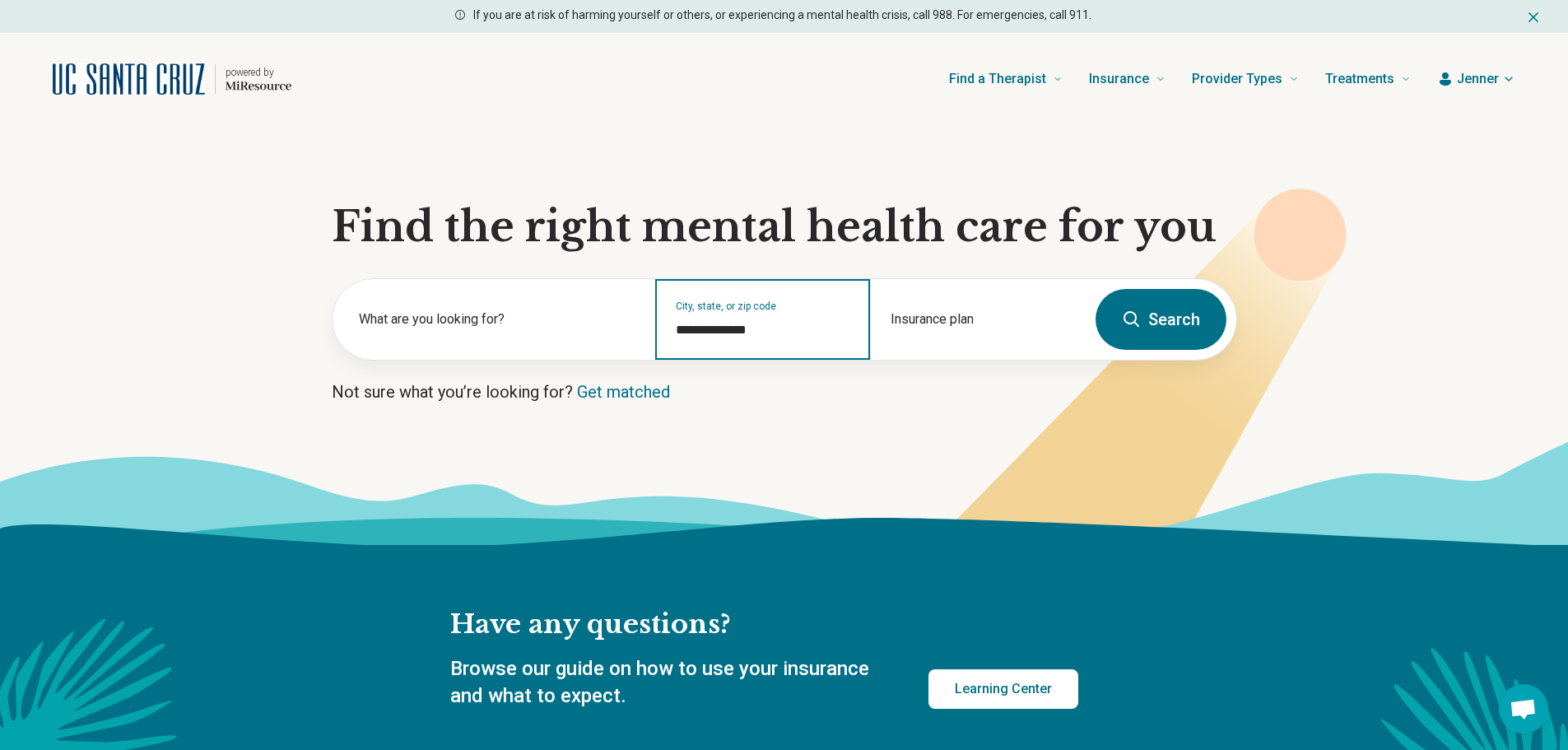
type input "**********"
click at [1169, 316] on button "Search" at bounding box center [1162, 319] width 131 height 61
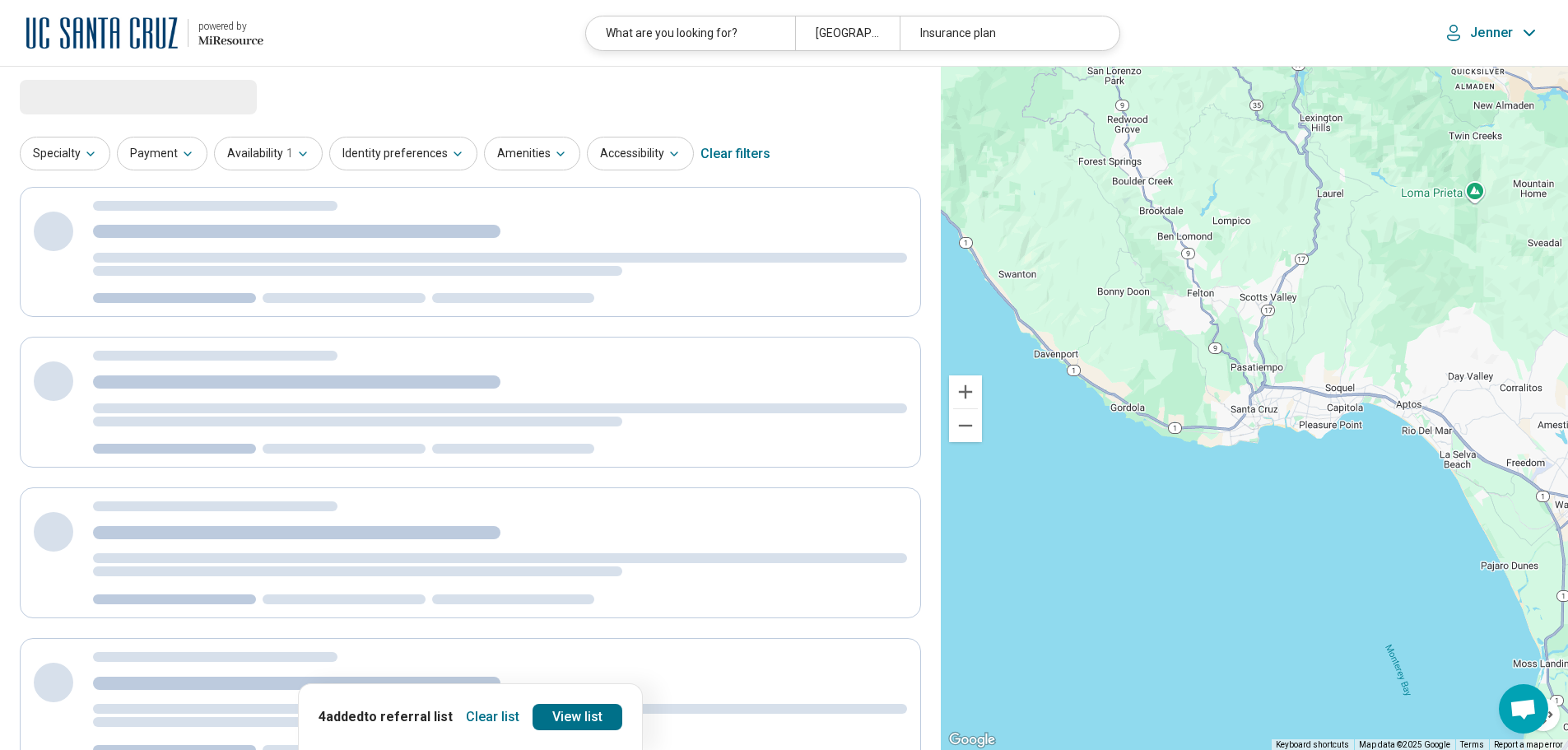
select select "***"
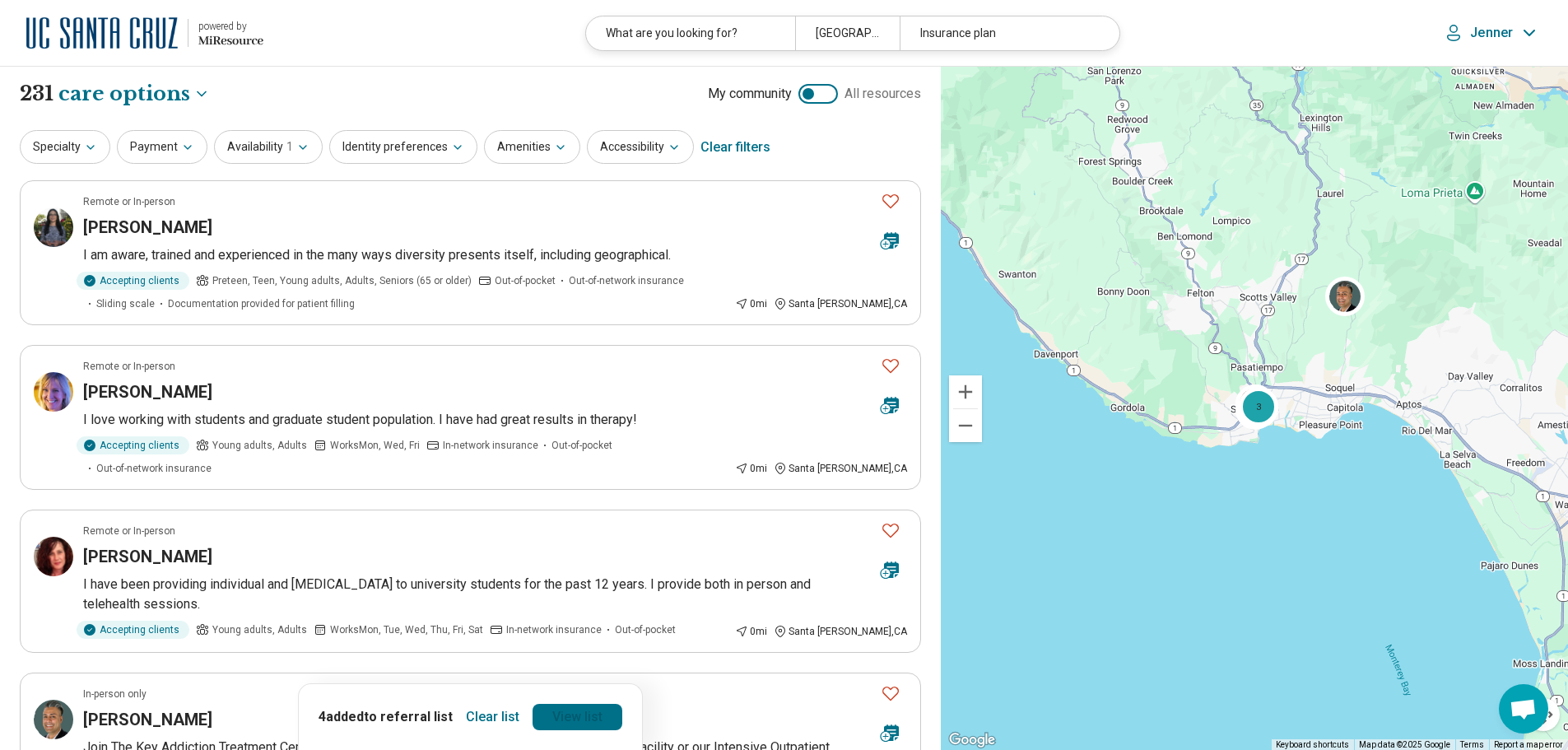
click at [566, 711] on link "View list" at bounding box center [577, 717] width 90 height 26
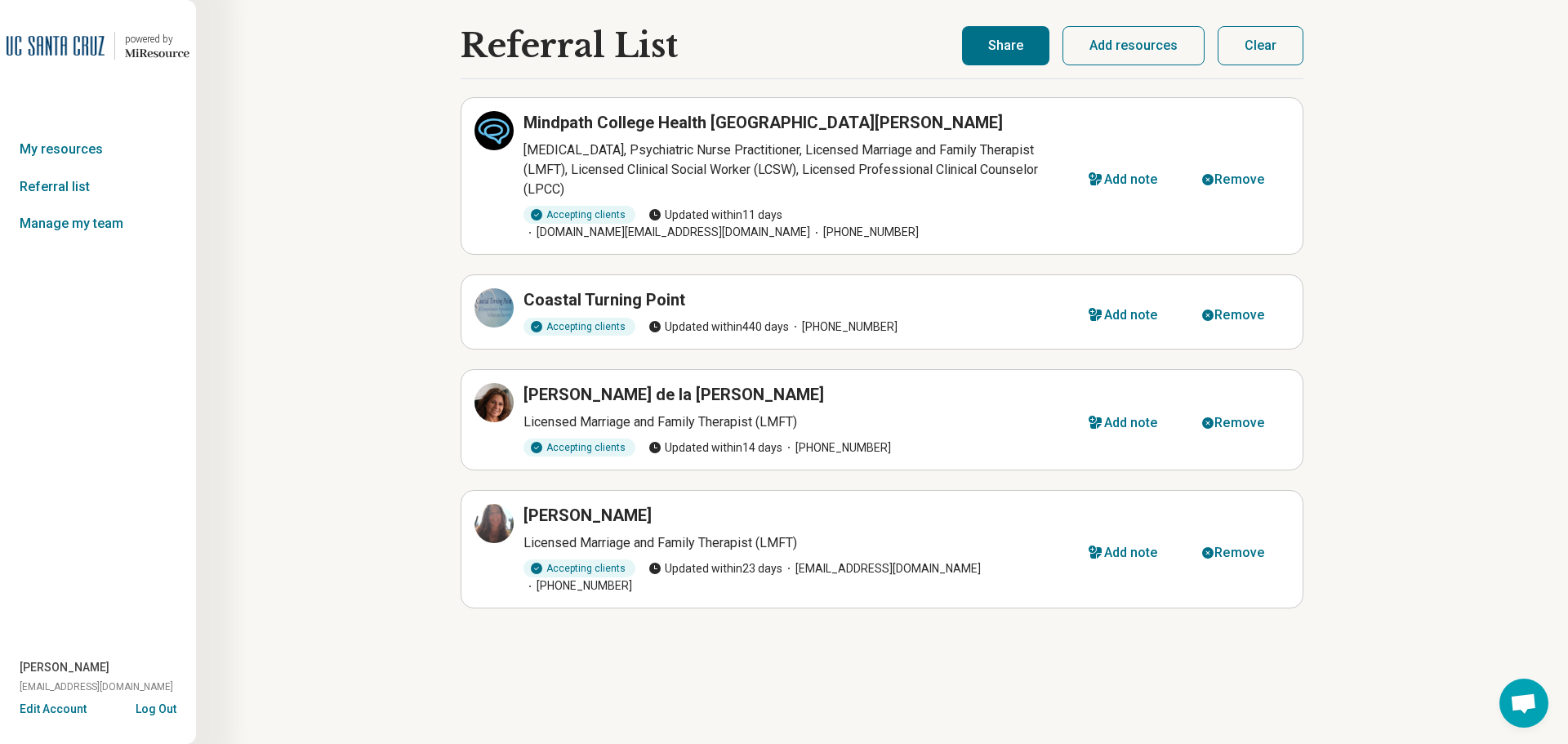
click at [1007, 48] on button "Share" at bounding box center [1005, 45] width 87 height 39
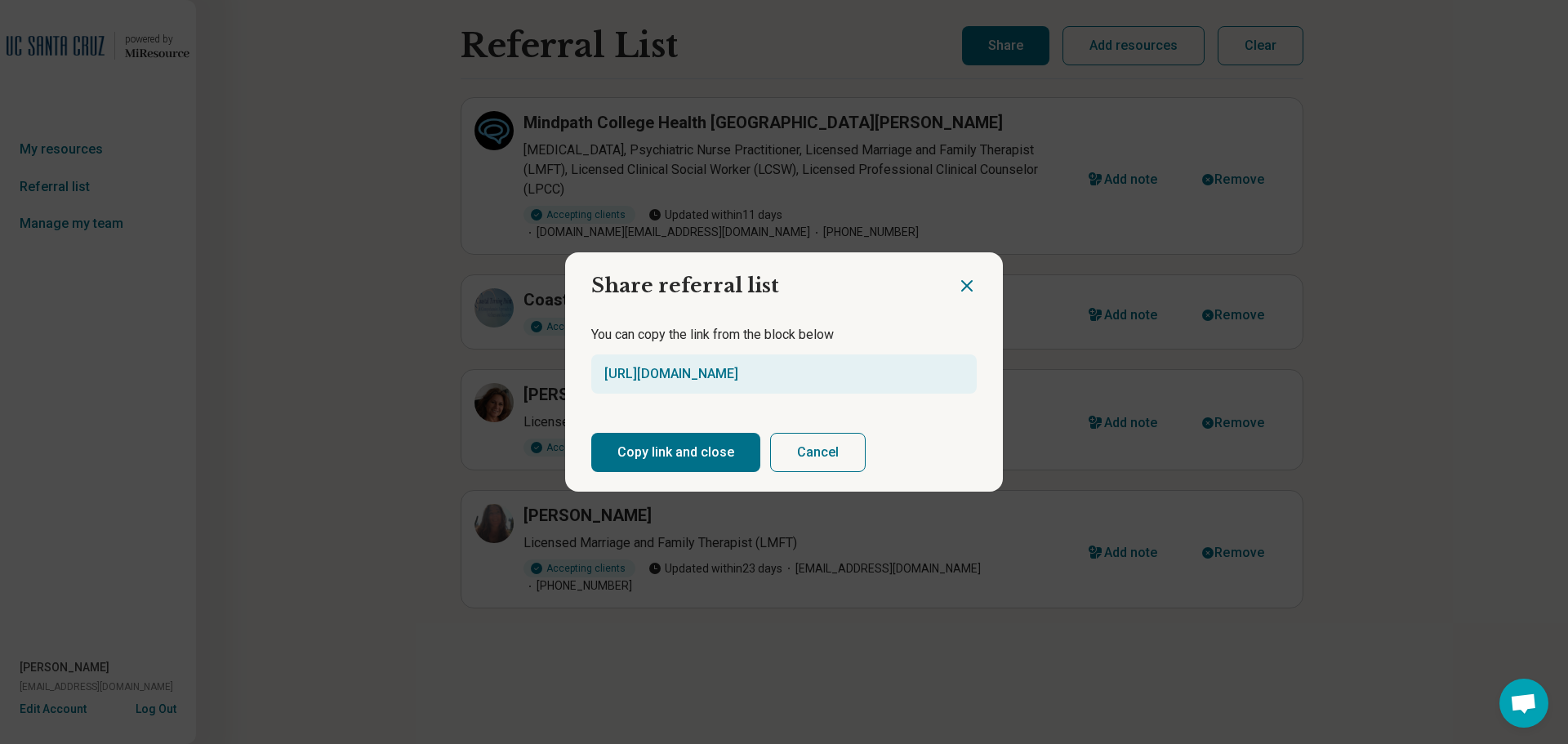
click at [691, 465] on button "Copy link and close" at bounding box center [675, 452] width 169 height 39
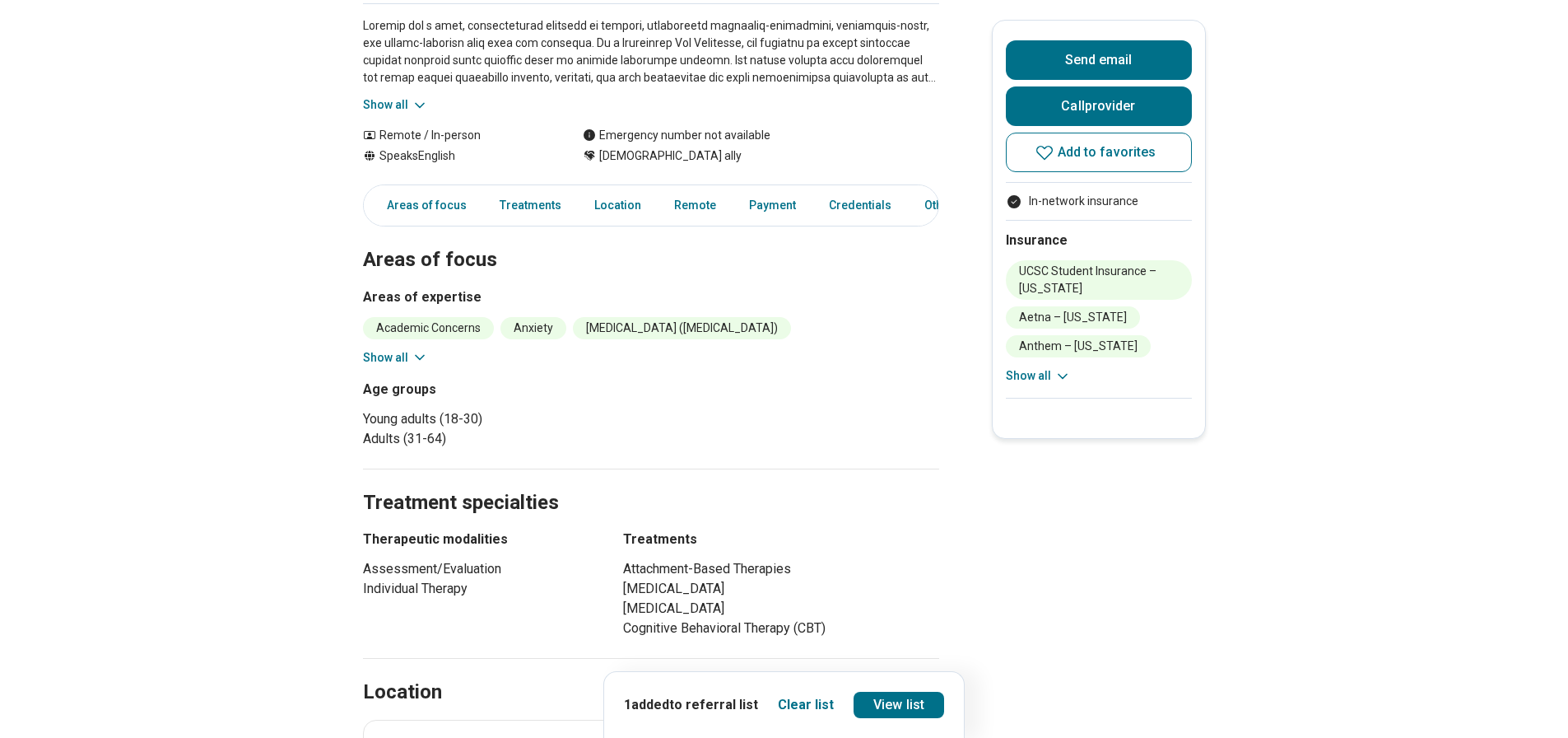
scroll to position [412, 0]
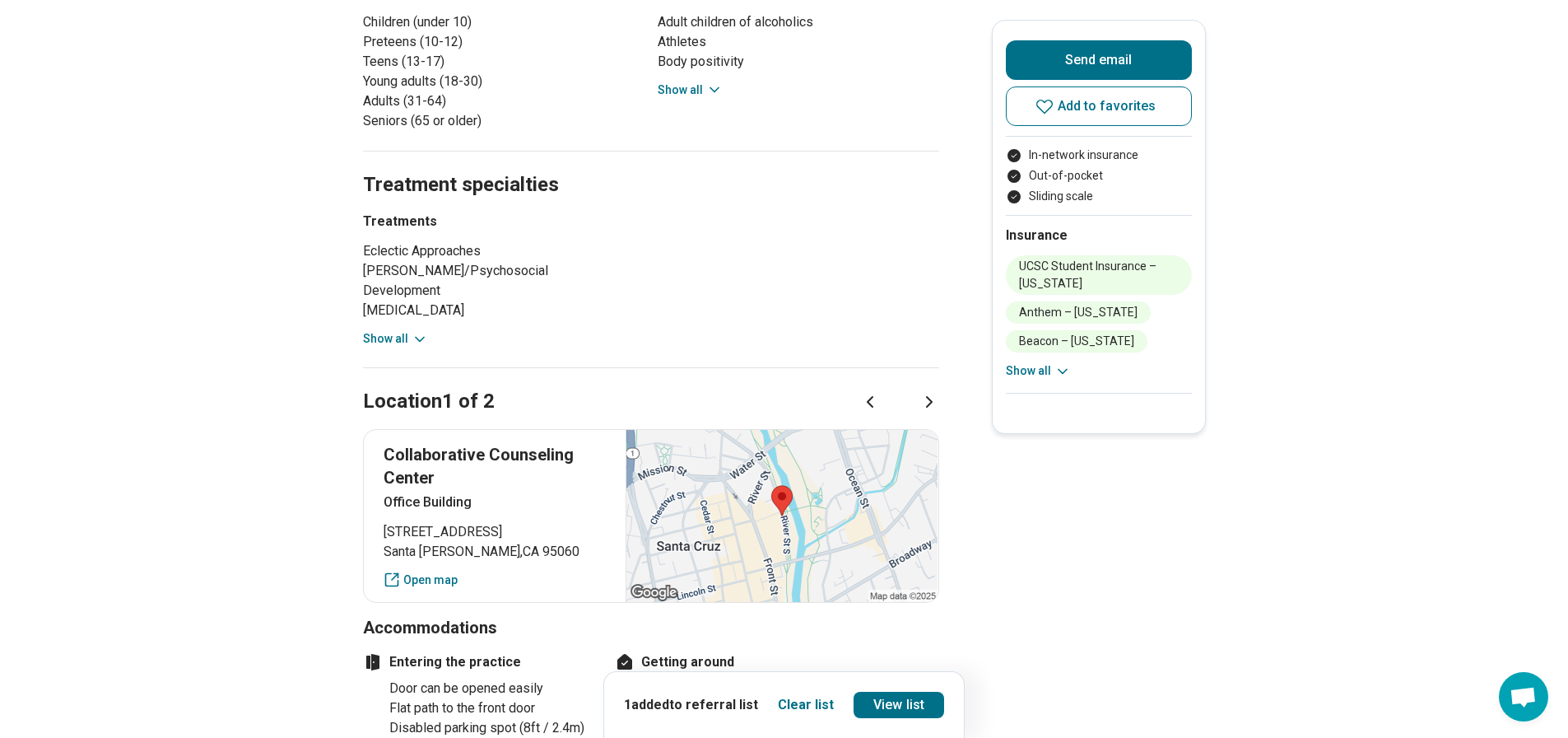
scroll to position [494, 0]
